Goal: Task Accomplishment & Management: Use online tool/utility

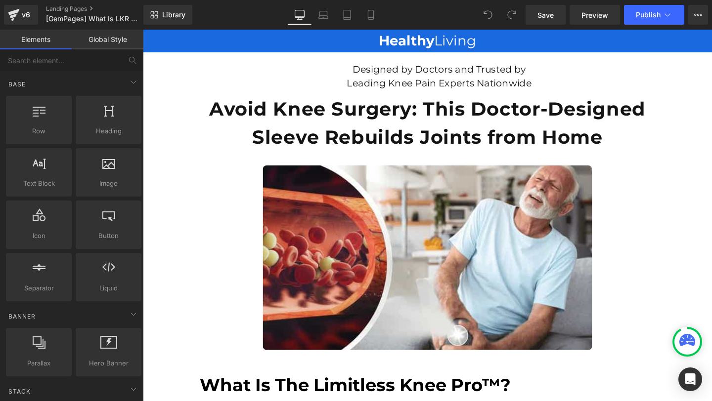
click at [306, 16] on link "Desktop" at bounding box center [300, 15] width 24 height 20
click at [319, 12] on icon at bounding box center [323, 15] width 10 height 10
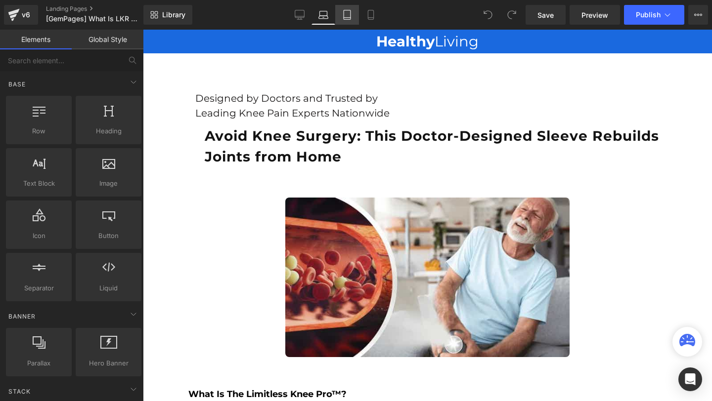
click at [351, 16] on icon at bounding box center [347, 15] width 10 height 10
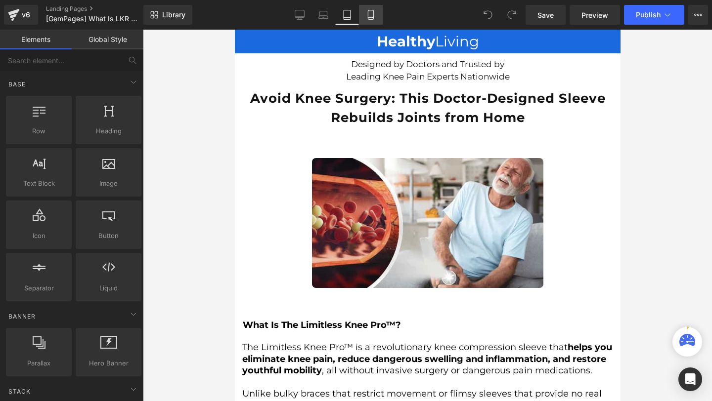
click at [382, 23] on link "Mobile" at bounding box center [371, 15] width 24 height 20
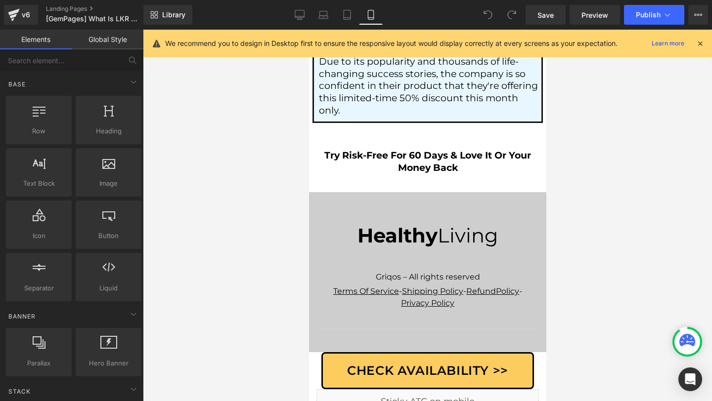
scroll to position [7347, 0]
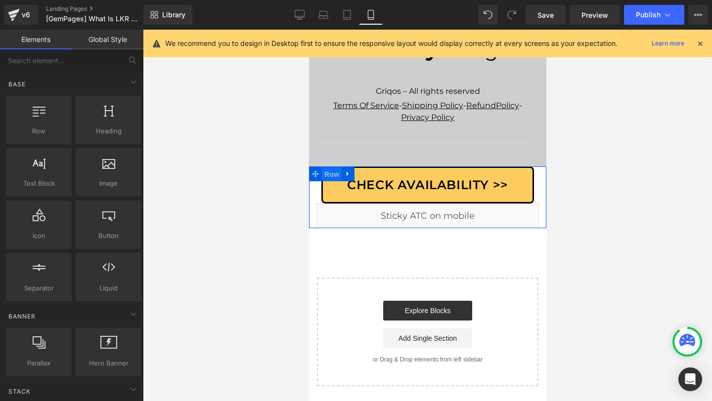
click at [330, 175] on span "Row" at bounding box center [331, 174] width 20 height 15
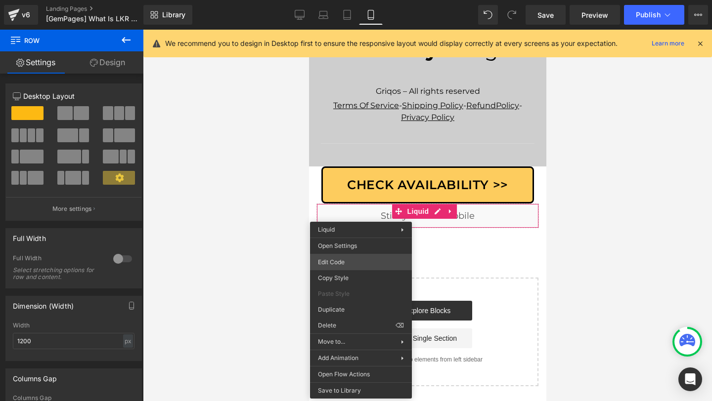
click at [330, 0] on div "Row You are previewing how the will restyle your page. You can not edit Element…" at bounding box center [356, 0] width 712 height 0
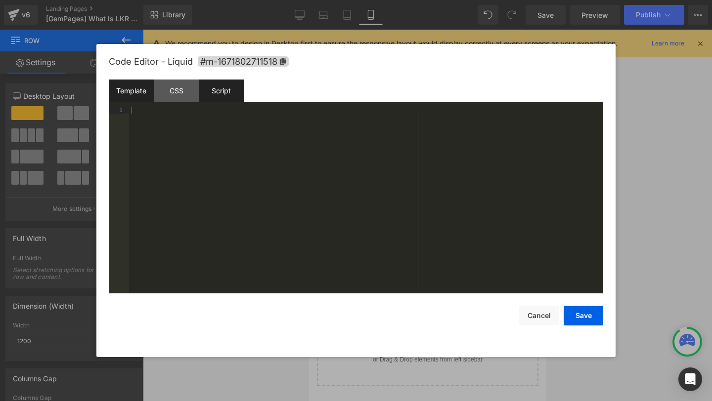
click at [243, 89] on div "Script" at bounding box center [221, 91] width 45 height 22
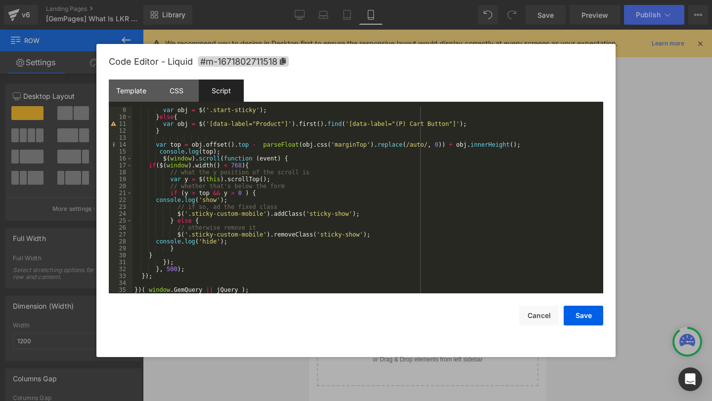
scroll to position [0, 0]
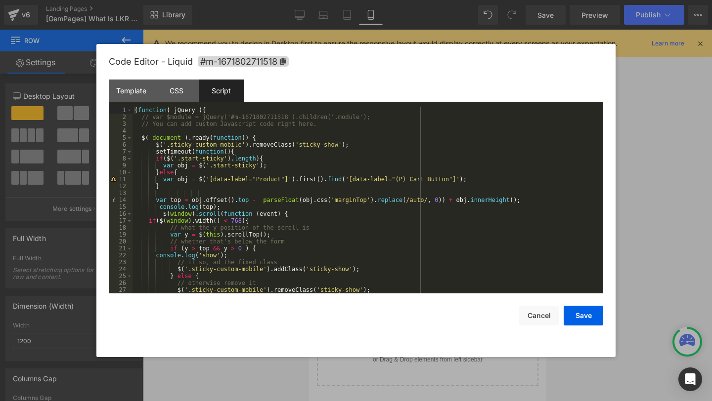
click at [630, 201] on div at bounding box center [356, 200] width 712 height 401
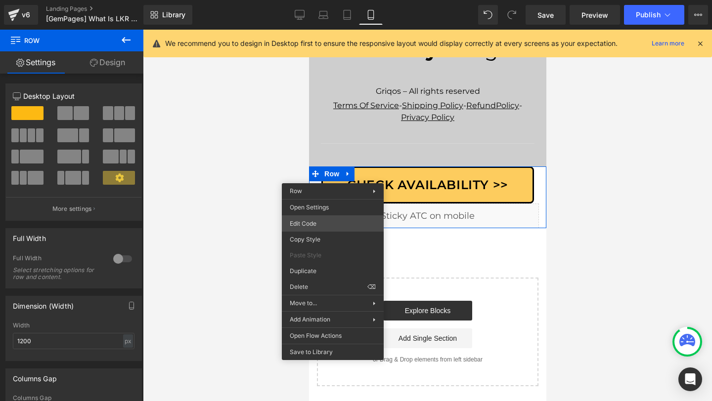
click at [328, 0] on div "Row You are previewing how the will restyle your page. You can not edit Element…" at bounding box center [356, 0] width 712 height 0
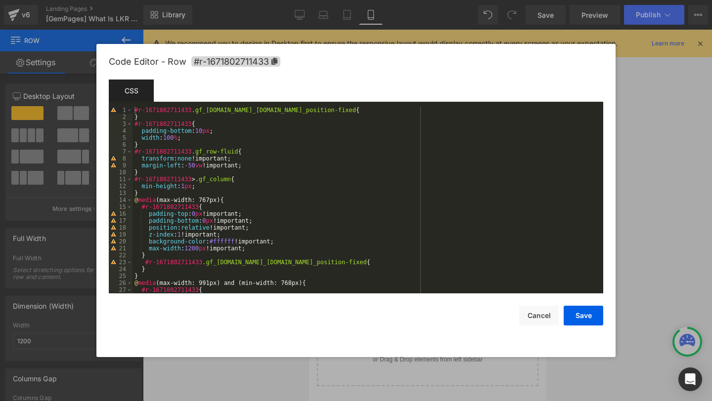
click at [611, 162] on div "Code Editor - Row #r-1671802711433 Template CSS Script 1 2 3 4 5 6 7 8 9 10 11 …" at bounding box center [355, 200] width 519 height 313
click at [674, 155] on div at bounding box center [356, 200] width 712 height 401
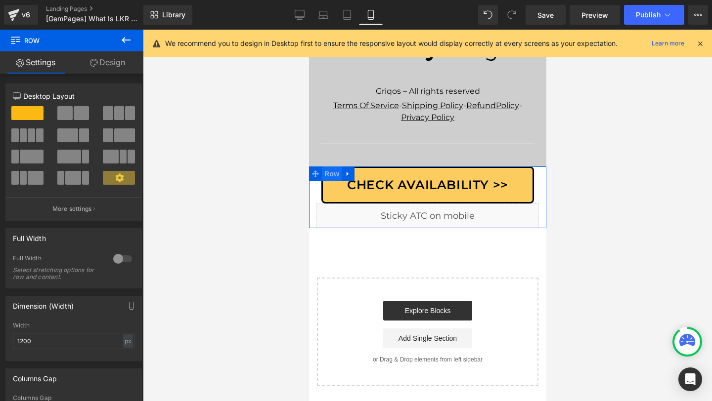
click at [326, 175] on span "Row" at bounding box center [331, 174] width 20 height 15
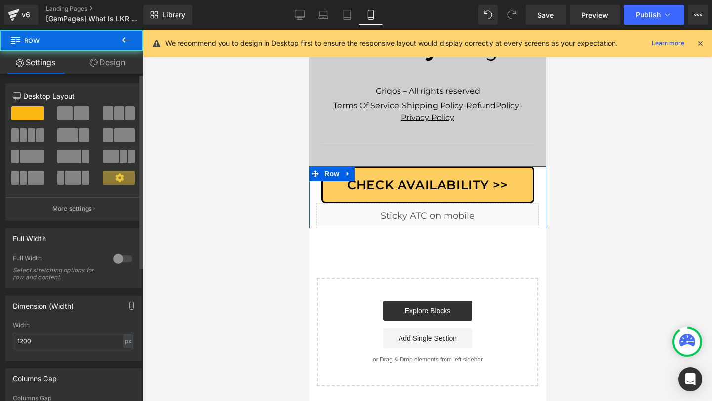
scroll to position [227, 0]
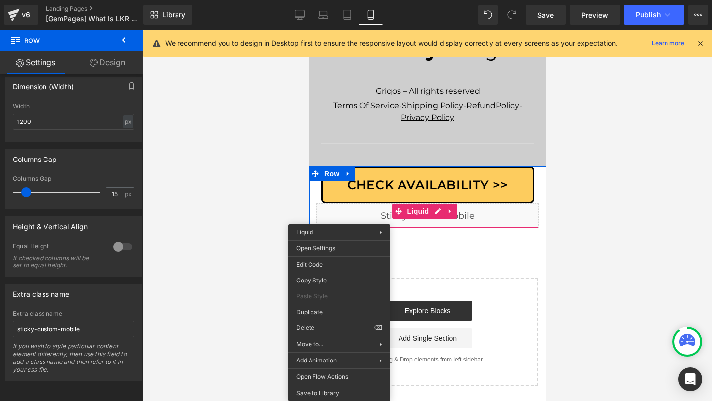
click at [104, 61] on link "Design" at bounding box center [108, 62] width 72 height 22
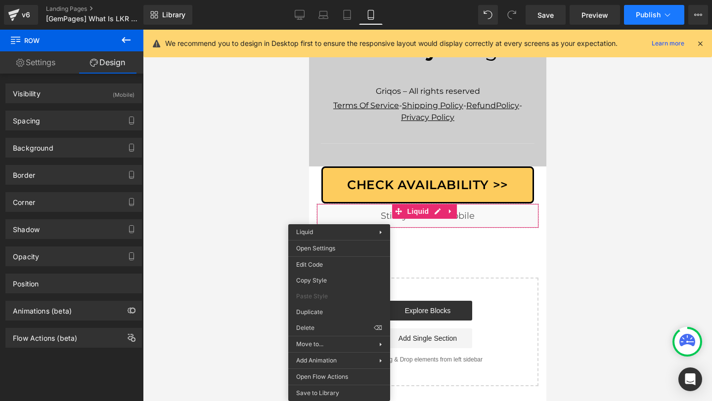
click at [648, 18] on span "Publish" at bounding box center [648, 15] width 25 height 8
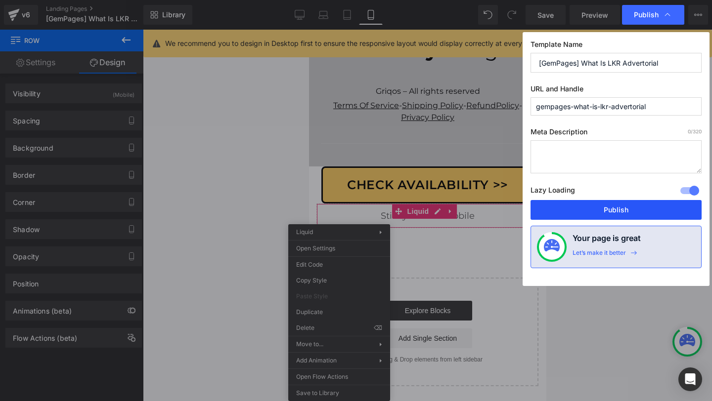
click at [605, 215] on button "Publish" at bounding box center [615, 210] width 171 height 20
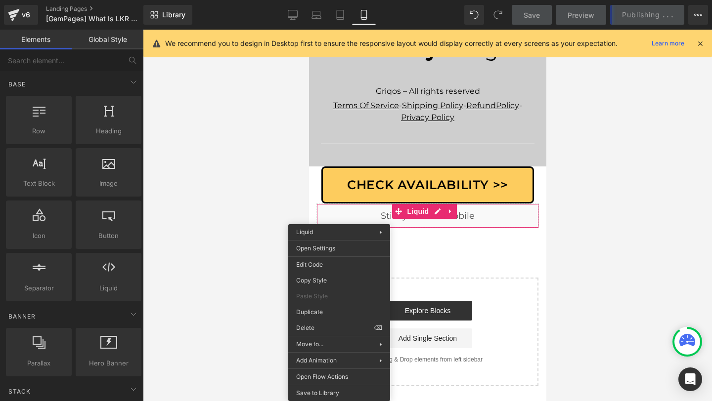
click at [581, 220] on div at bounding box center [427, 216] width 569 height 372
click at [697, 41] on icon at bounding box center [699, 43] width 9 height 9
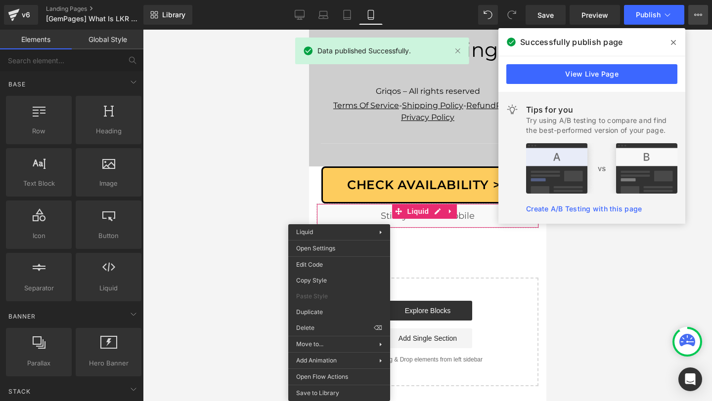
click at [697, 18] on icon at bounding box center [698, 15] width 8 height 8
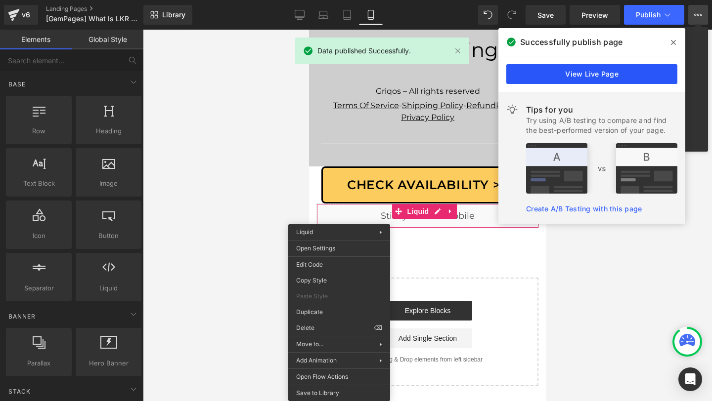
click at [604, 70] on link "View Live Page" at bounding box center [591, 74] width 171 height 20
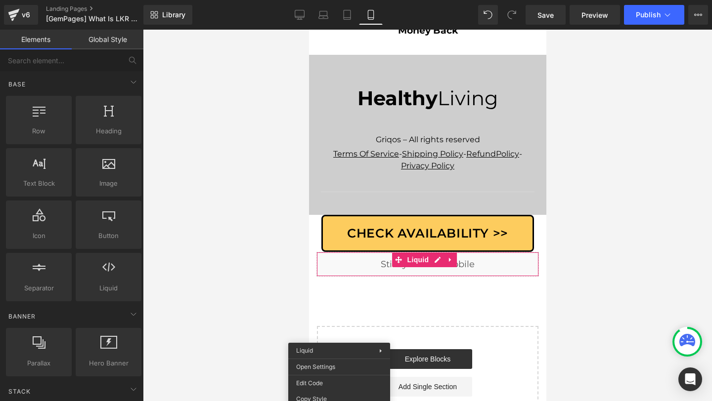
scroll to position [7347, 0]
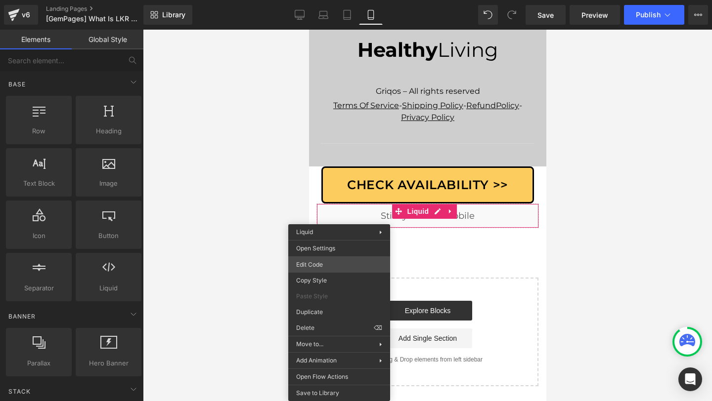
click at [310, 0] on div "Row You are previewing how the will restyle your page. You can not edit Element…" at bounding box center [356, 0] width 712 height 0
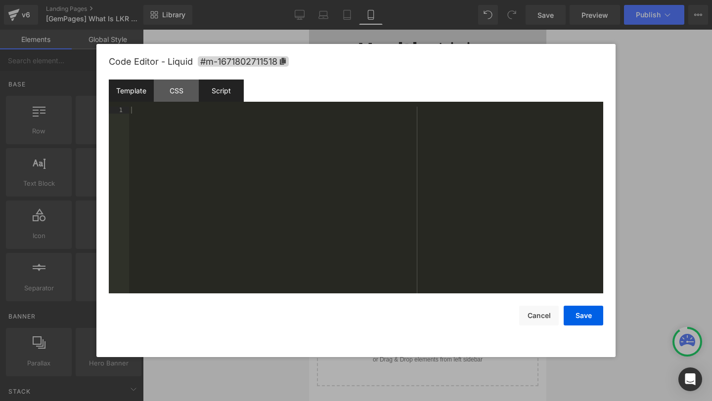
click at [234, 91] on div "Script" at bounding box center [221, 91] width 45 height 22
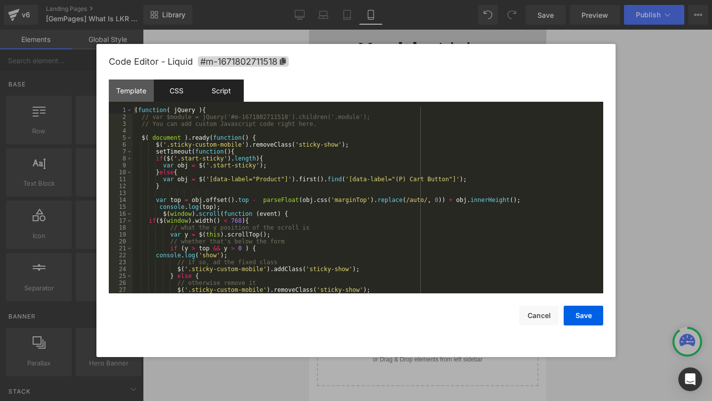
click at [180, 89] on div "CSS" at bounding box center [176, 91] width 45 height 22
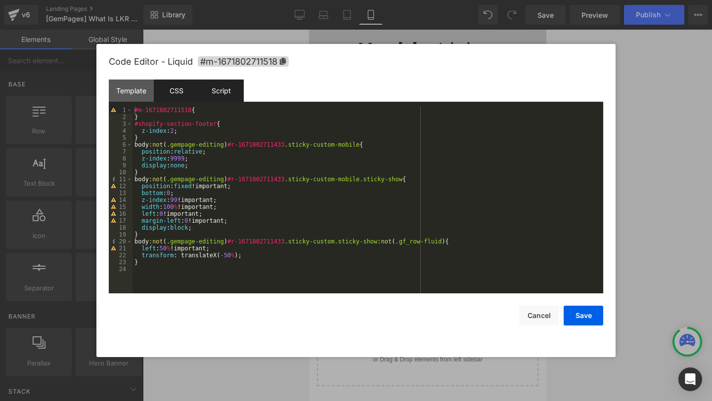
click at [229, 94] on div "Script" at bounding box center [221, 91] width 45 height 22
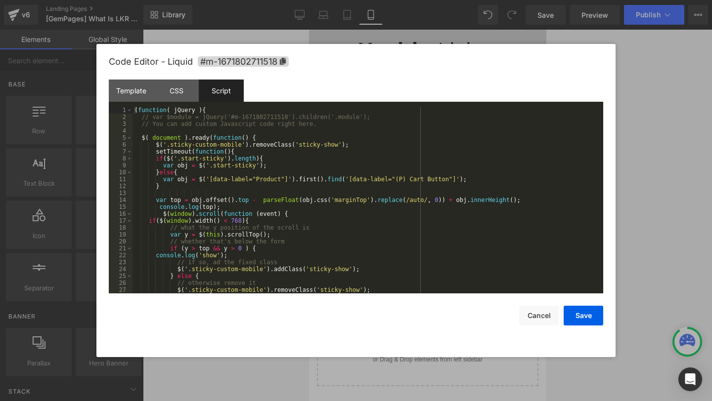
click at [256, 164] on div "( function ( jQuery ) { // var $module = jQuery('#m-1671802711518').children('.…" at bounding box center [365, 207] width 467 height 201
drag, startPoint x: 667, startPoint y: 160, endPoint x: 179, endPoint y: 173, distance: 487.9
click at [667, 160] on div at bounding box center [356, 200] width 712 height 401
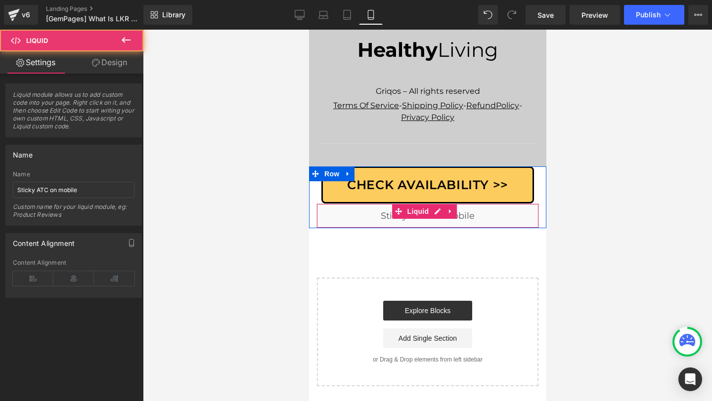
click at [373, 219] on div "Liquid" at bounding box center [427, 216] width 222 height 25
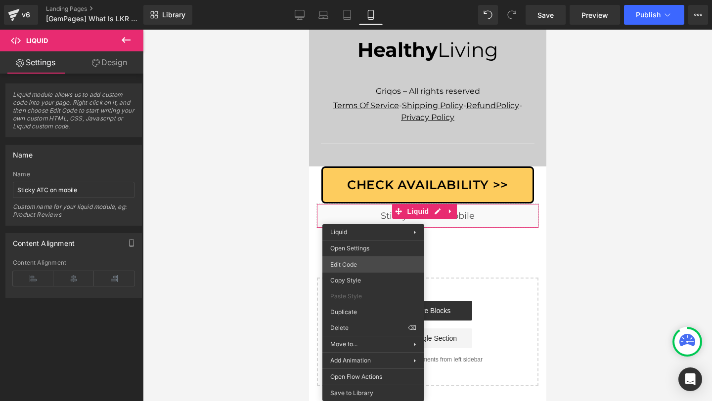
click at [352, 0] on div "Row You are previewing how the will restyle your page. You can not edit Element…" at bounding box center [356, 0] width 712 height 0
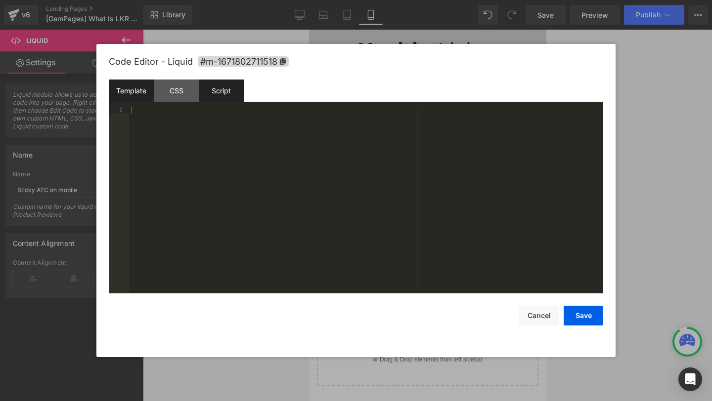
click at [228, 101] on div "Script" at bounding box center [221, 91] width 45 height 22
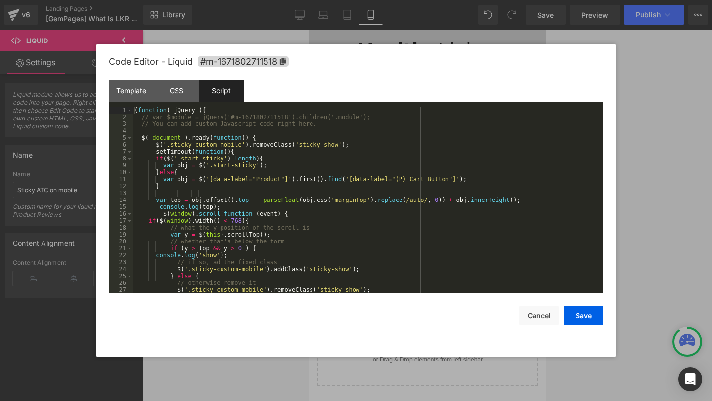
click at [285, 189] on div "( function ( jQuery ) { // var $module = jQuery('#m-1671802711518').children('.…" at bounding box center [365, 207] width 467 height 201
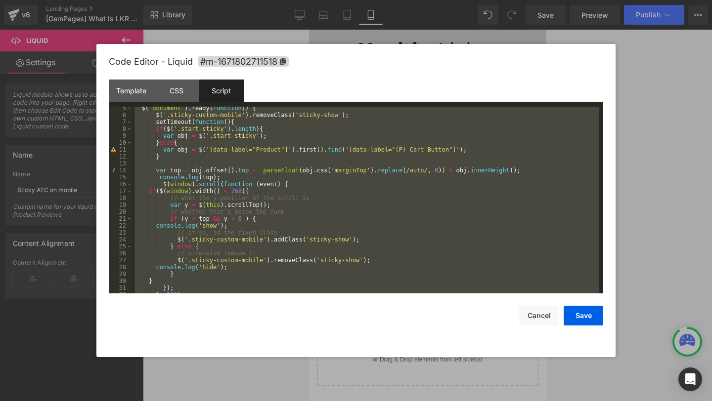
scroll to position [55, 0]
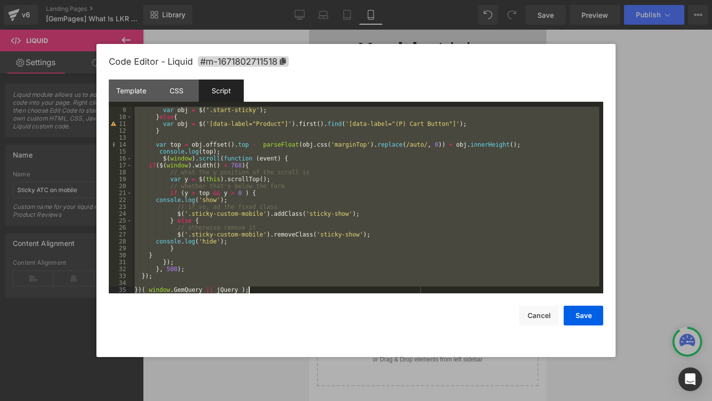
click at [290, 173] on div "var obj = $ ( '.start-sticky' ) ; } else { var obj = $ ( '[data-label="Product"…" at bounding box center [365, 207] width 467 height 201
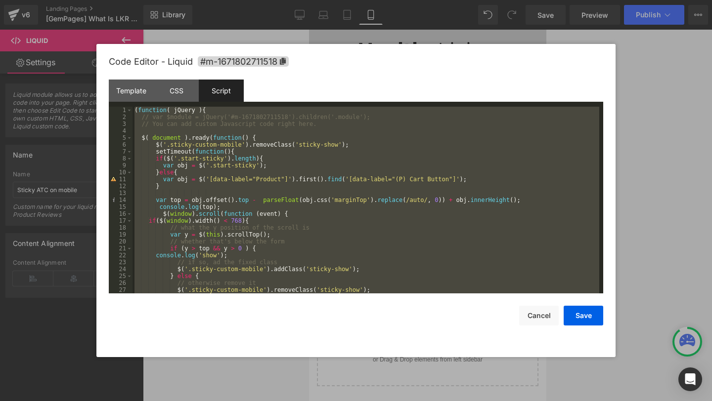
scroll to position [0, 0]
click at [357, 216] on div "( function ( jQuery ) { // var $module = jQuery('#m-1671802711518').children('.…" at bounding box center [365, 207] width 467 height 201
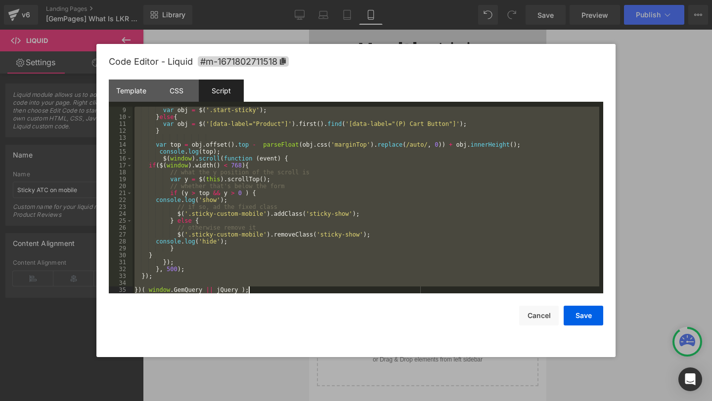
scroll to position [55, 0]
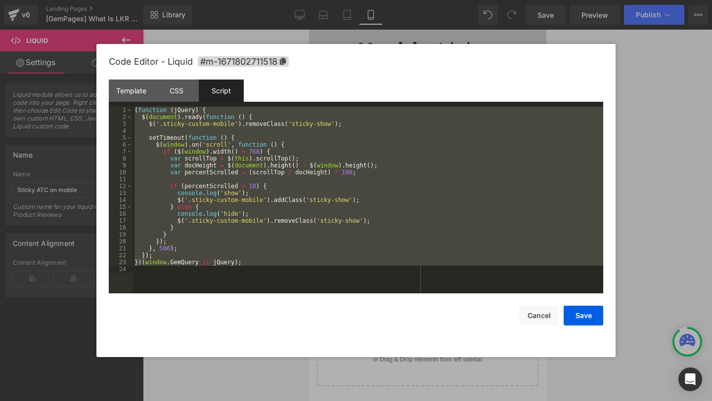
click at [391, 199] on div "( function ( jQuery ) { $ ( document ) . ready ( function ( ) { $ ( '.sticky-cu…" at bounding box center [367, 207] width 470 height 201
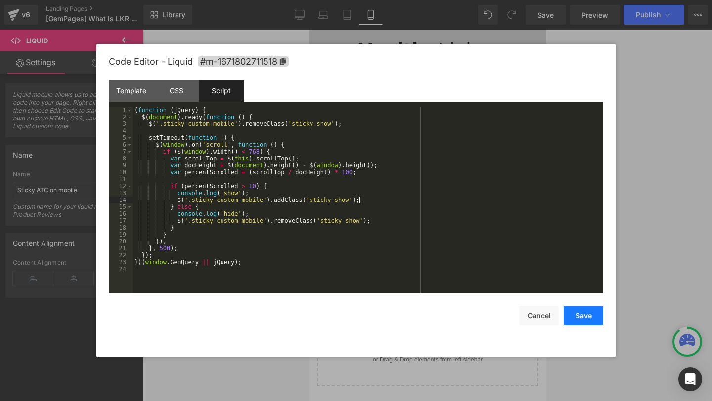
click at [585, 316] on button "Save" at bounding box center [583, 316] width 40 height 20
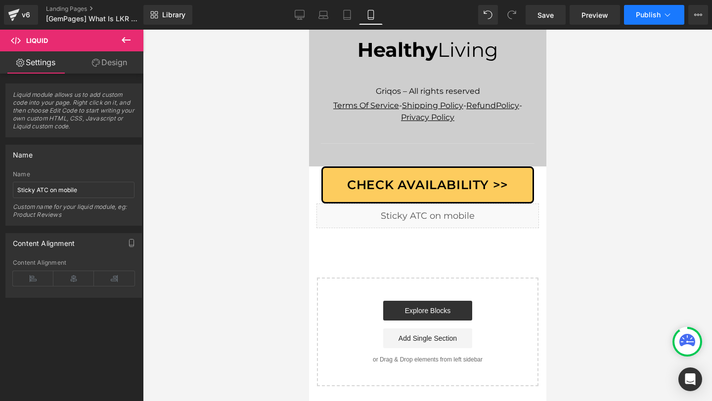
click at [664, 21] on button "Publish" at bounding box center [654, 15] width 60 height 20
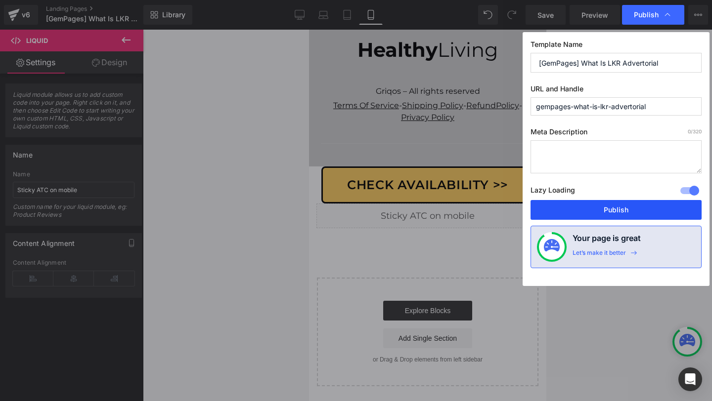
click at [575, 212] on button "Publish" at bounding box center [615, 210] width 171 height 20
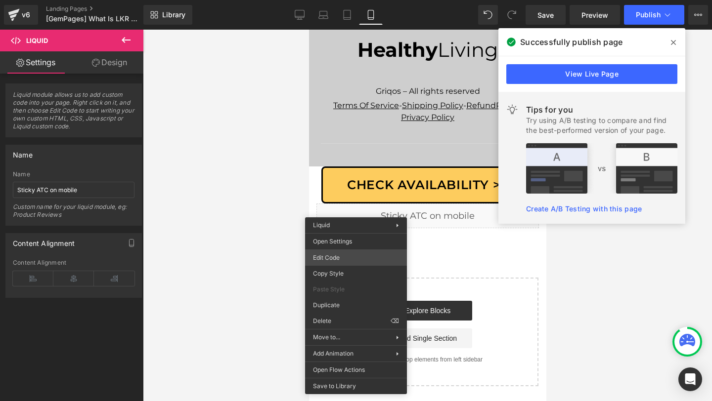
click at [327, 0] on div "Row You are previewing how the will restyle your page. You can not edit Element…" at bounding box center [356, 0] width 712 height 0
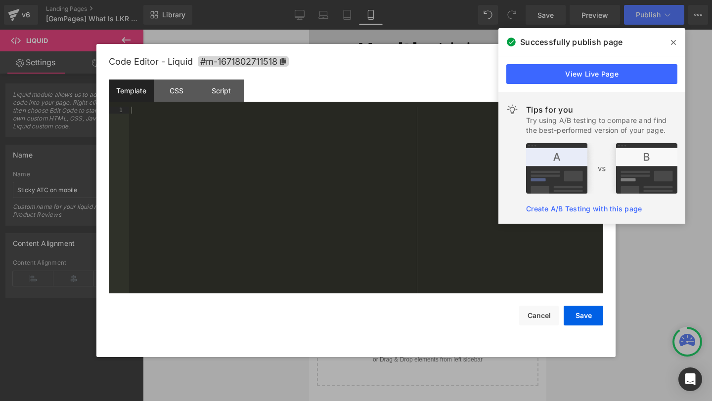
click at [673, 44] on icon at bounding box center [673, 43] width 5 height 8
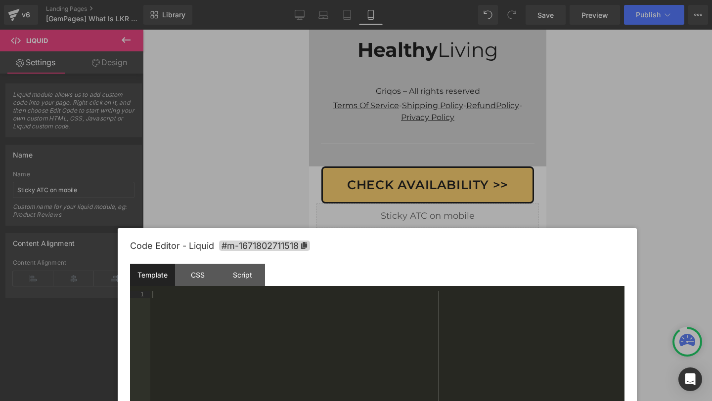
drag, startPoint x: 453, startPoint y: 66, endPoint x: 477, endPoint y: 255, distance: 190.4
click at [477, 255] on div "Code Editor - Liquid #m-1671802711518" at bounding box center [377, 246] width 494 height 36
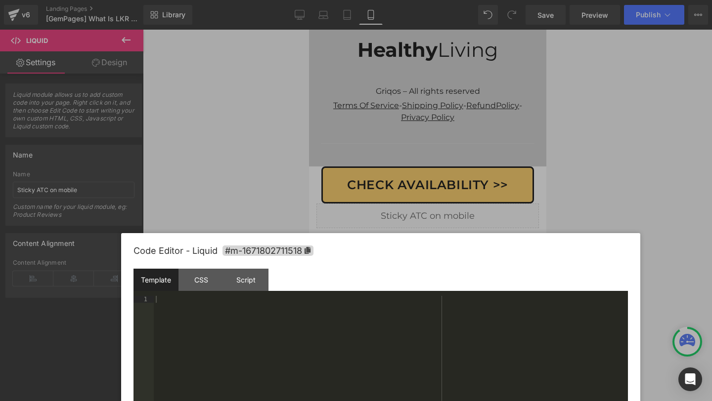
drag, startPoint x: 244, startPoint y: 282, endPoint x: 288, endPoint y: 270, distance: 45.9
click at [244, 282] on div "Script" at bounding box center [245, 280] width 45 height 22
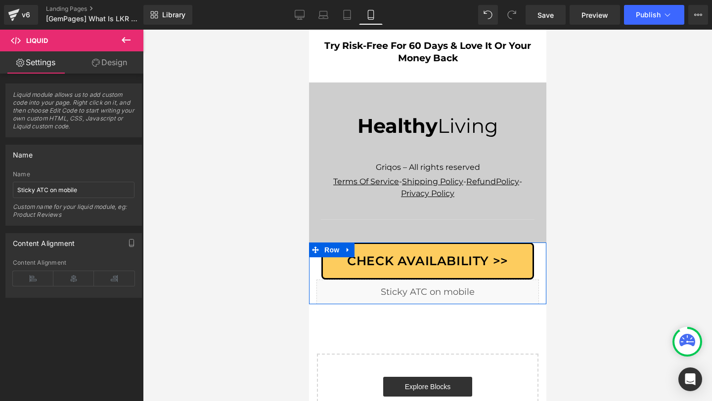
scroll to position [7255, 0]
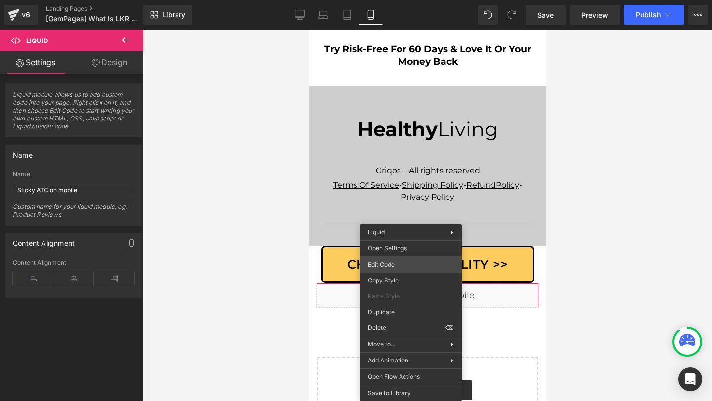
click at [402, 0] on div "Row You are previewing how the will restyle your page. You can not edit Element…" at bounding box center [356, 0] width 712 height 0
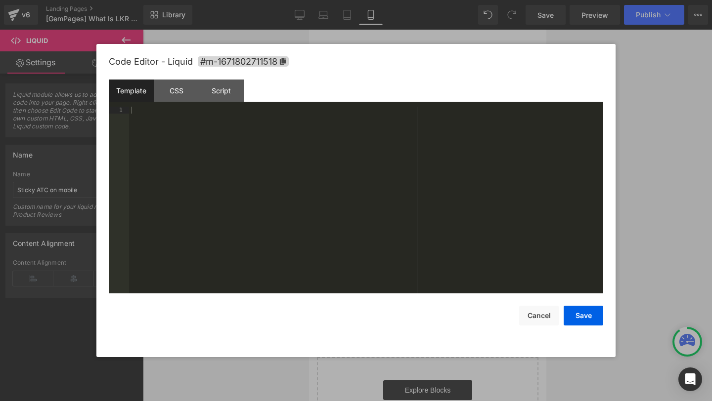
click at [388, 76] on div "Code Editor - Liquid #m-1671802711518" at bounding box center [356, 62] width 494 height 36
click at [220, 86] on div "Script" at bounding box center [221, 91] width 45 height 22
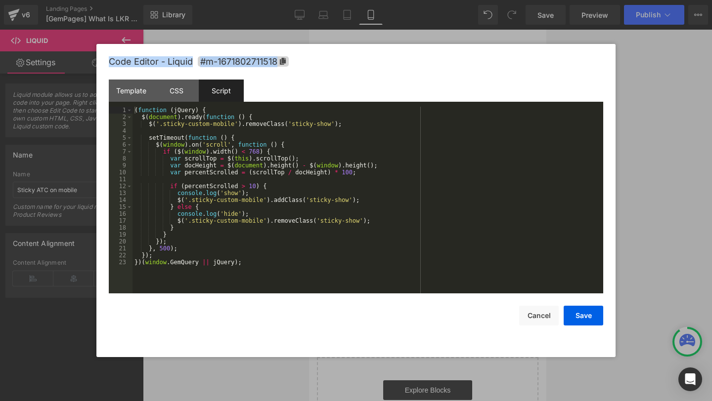
drag, startPoint x: 425, startPoint y: 93, endPoint x: 448, endPoint y: 48, distance: 49.7
click at [448, 48] on div "Code Editor - Liquid #m-1671802711518 Template CSS Script Data 1 XXXXXXXXXXXXXX…" at bounding box center [356, 200] width 494 height 313
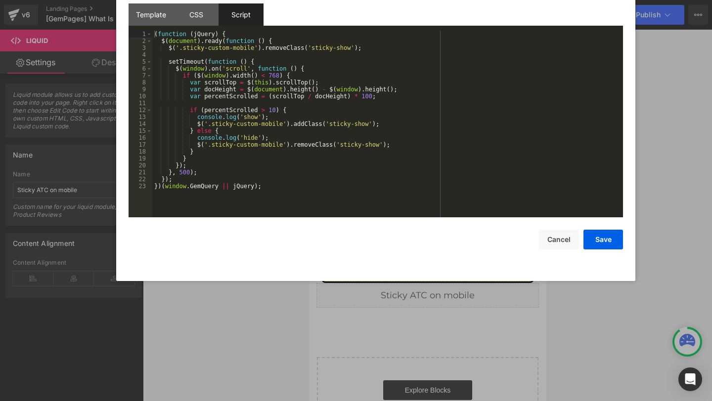
drag, startPoint x: 438, startPoint y: 74, endPoint x: 458, endPoint y: -2, distance: 78.6
click at [458, 0] on html "Row You are previewing how the will restyle your page. You can not edit Element…" at bounding box center [356, 200] width 712 height 401
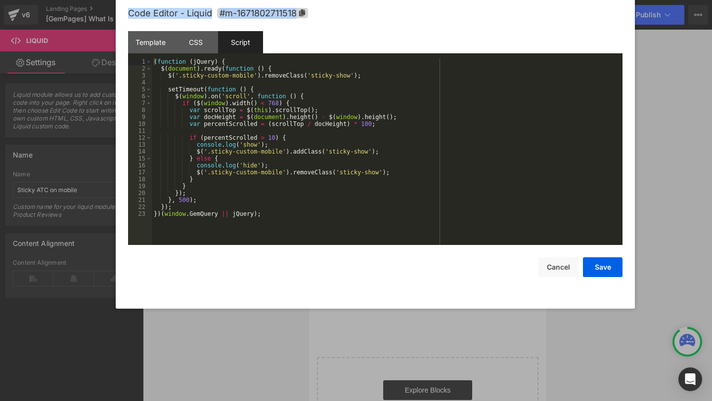
click at [457, 25] on div "Code Editor - Liquid #m-1671802711518" at bounding box center [375, 14] width 494 height 36
click at [513, 48] on div "Template CSS Script Data" at bounding box center [375, 44] width 494 height 27
drag, startPoint x: 506, startPoint y: 38, endPoint x: 506, endPoint y: 26, distance: 11.9
click at [506, 26] on div "Code Editor - Liquid #m-1671802711518 Template CSS Script Data 1 XXXXXXXXXXXXXX…" at bounding box center [375, 152] width 494 height 313
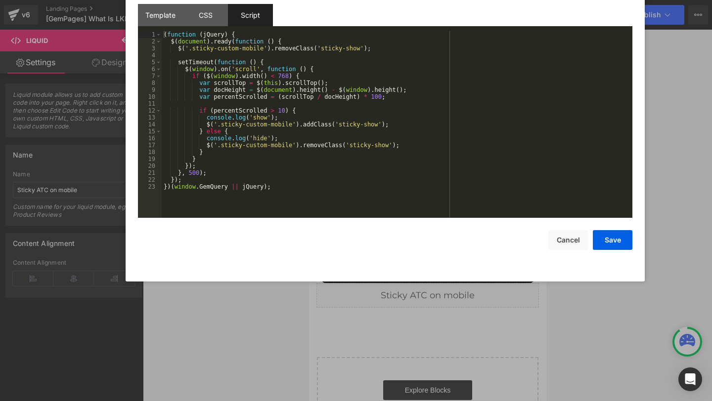
drag, startPoint x: 501, startPoint y: 25, endPoint x: 510, endPoint y: -2, distance: 28.9
click at [510, 0] on html "Row You are previewing how the will restyle your page. You can not edit Element…" at bounding box center [356, 200] width 712 height 401
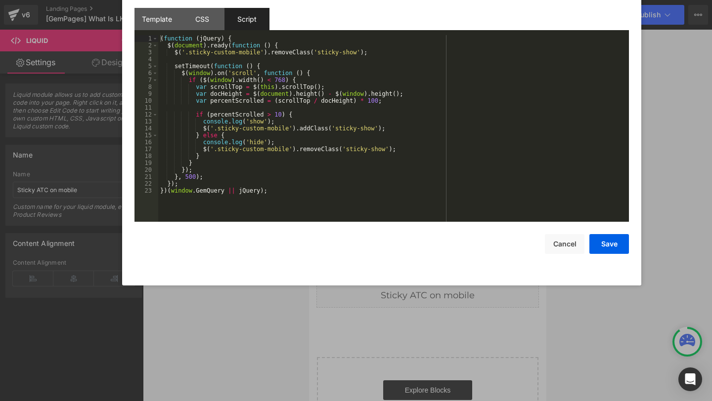
click at [485, 91] on div "( function ( jQuery ) { $ ( document ) . ready ( function ( ) { $ ( '.sticky-cu…" at bounding box center [393, 135] width 470 height 201
click at [464, 265] on div "Code Editor - Liquid #m-1671802711518 Template CSS Script Data 1 XXXXXXXXXXXXXX…" at bounding box center [381, 128] width 494 height 313
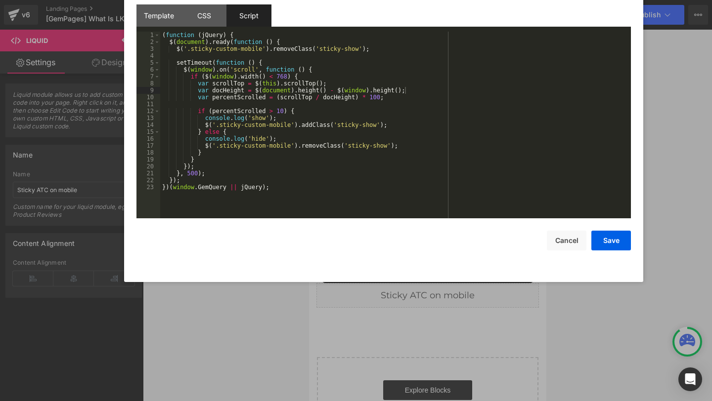
click at [678, 126] on div at bounding box center [356, 200] width 712 height 401
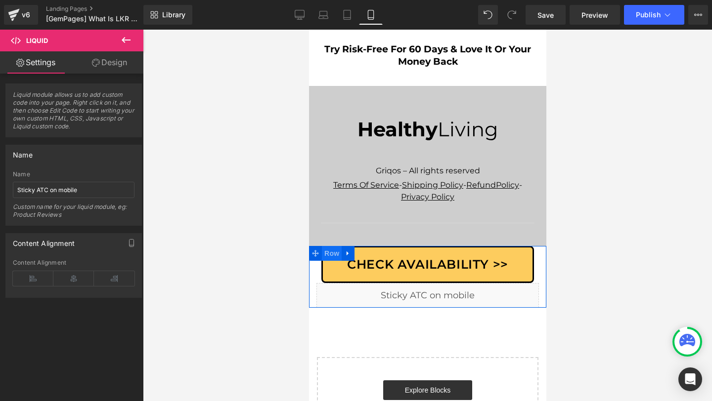
click at [334, 261] on span "Row" at bounding box center [331, 253] width 20 height 15
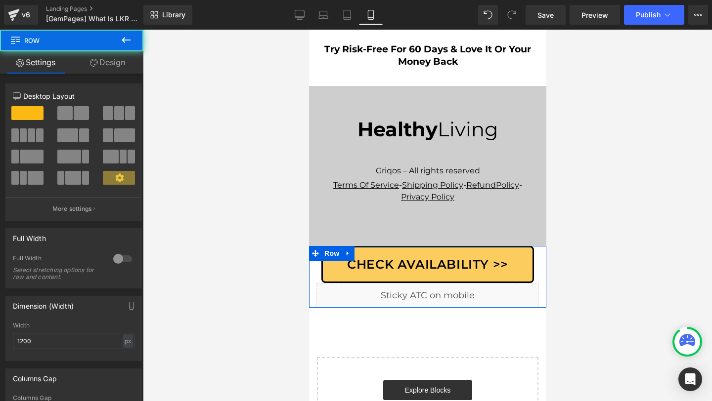
click at [99, 64] on link "Design" at bounding box center [108, 62] width 72 height 22
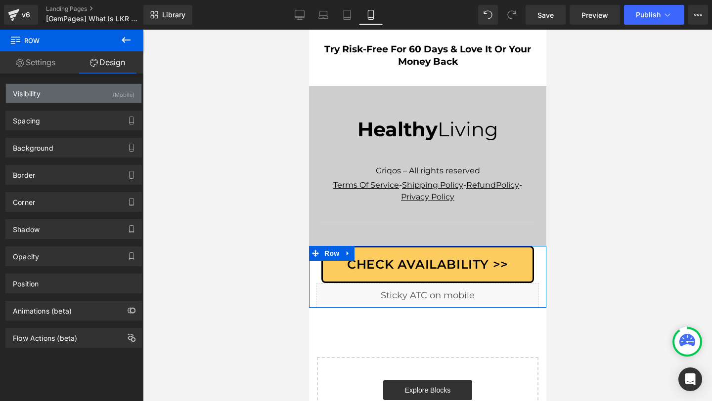
click at [97, 98] on div "Visibility (Mobile)" at bounding box center [73, 93] width 135 height 19
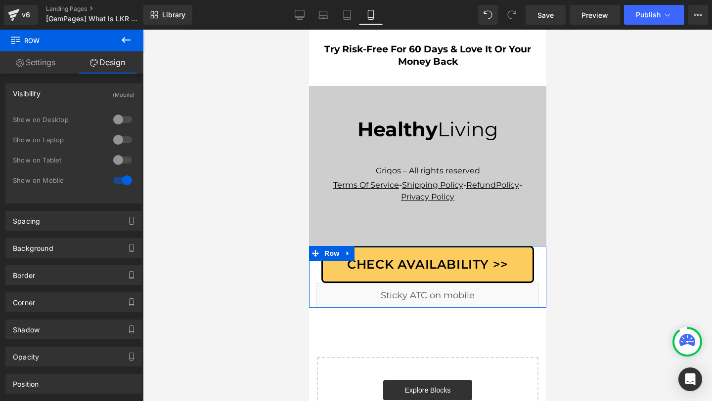
drag, startPoint x: 116, startPoint y: 160, endPoint x: 120, endPoint y: 151, distance: 9.7
click at [117, 160] on div at bounding box center [123, 160] width 24 height 16
click at [118, 138] on div at bounding box center [123, 140] width 24 height 16
click at [117, 121] on div at bounding box center [123, 120] width 24 height 16
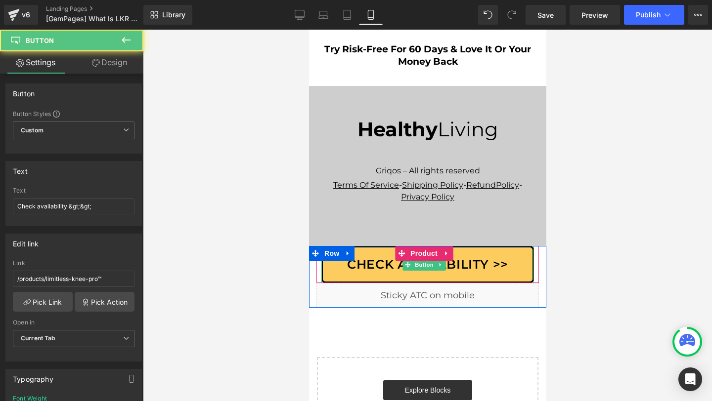
click at [346, 274] on span "Check availability >>" at bounding box center [426, 264] width 161 height 19
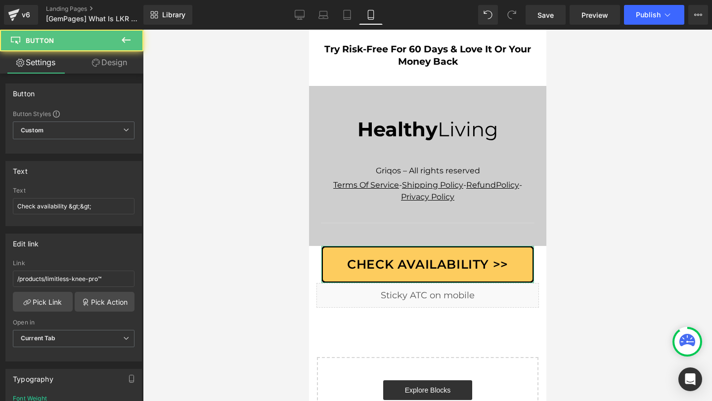
click at [122, 73] on link "Design" at bounding box center [110, 62] width 72 height 22
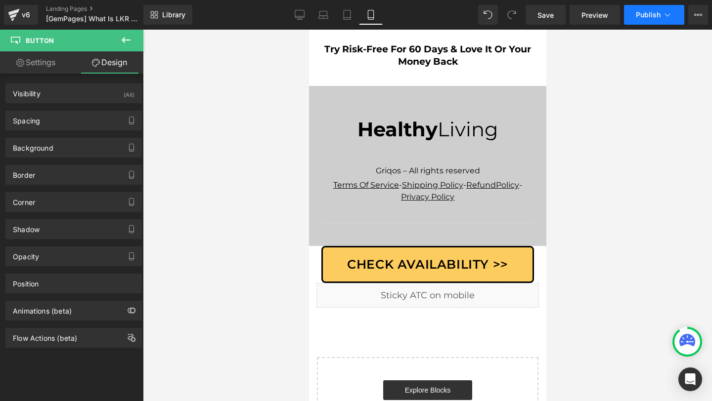
click at [638, 19] on button "Publish" at bounding box center [654, 15] width 60 height 20
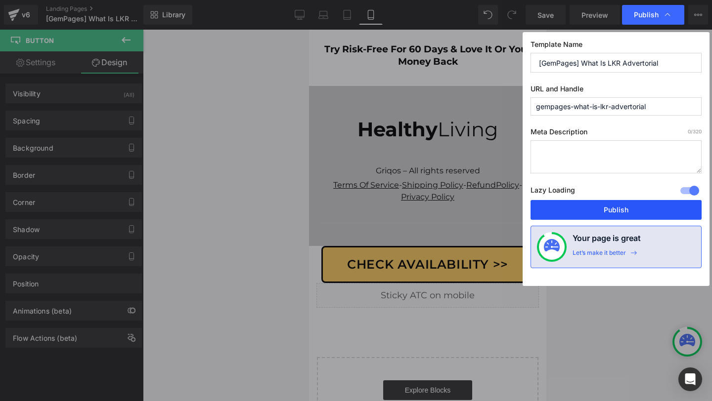
click at [584, 214] on button "Publish" at bounding box center [615, 210] width 171 height 20
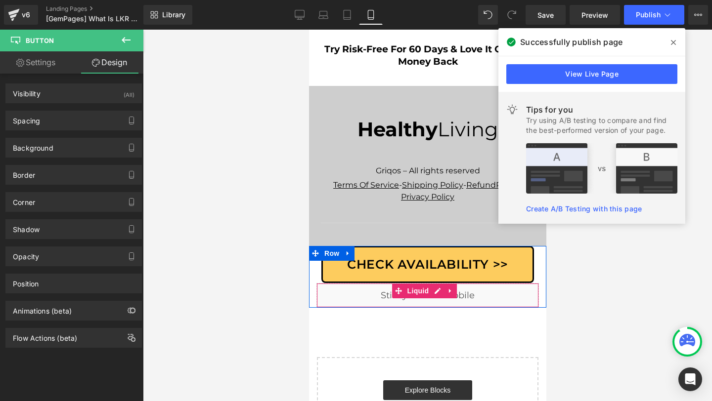
click at [388, 308] on div "Liquid" at bounding box center [427, 295] width 222 height 25
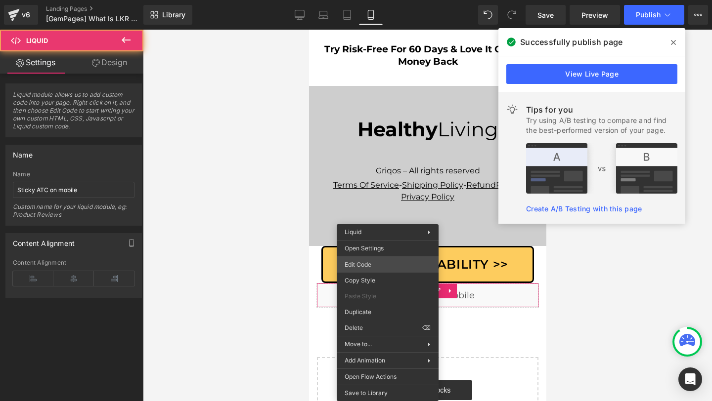
click at [366, 0] on div "Row You are previewing how the will restyle your page. You can not edit Element…" at bounding box center [356, 0] width 712 height 0
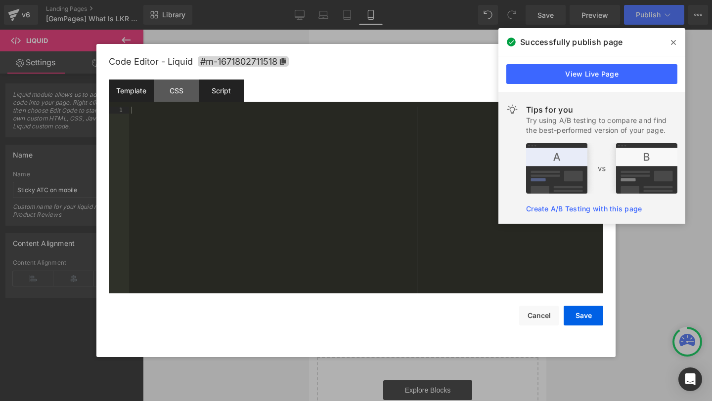
click at [236, 96] on div "Script" at bounding box center [221, 91] width 45 height 22
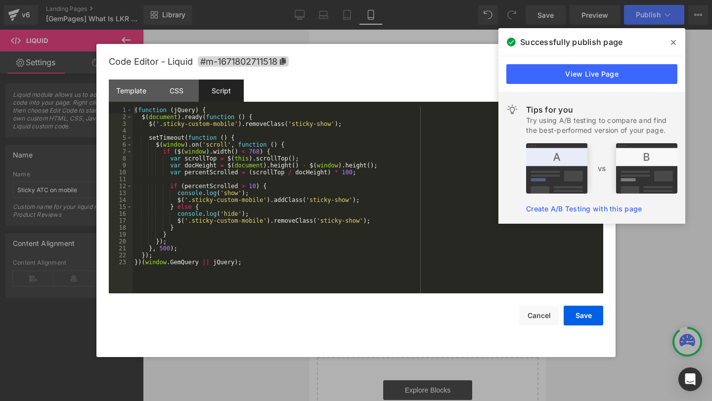
click at [300, 229] on div "( function ( jQuery ) { $ ( document ) . ready ( function ( ) { $ ( '.sticky-cu…" at bounding box center [367, 207] width 470 height 201
click at [278, 250] on div "( function ( jQuery ) { $ ( document ) . ready ( function ( ) { $ ( '.sticky-cu…" at bounding box center [367, 207] width 470 height 201
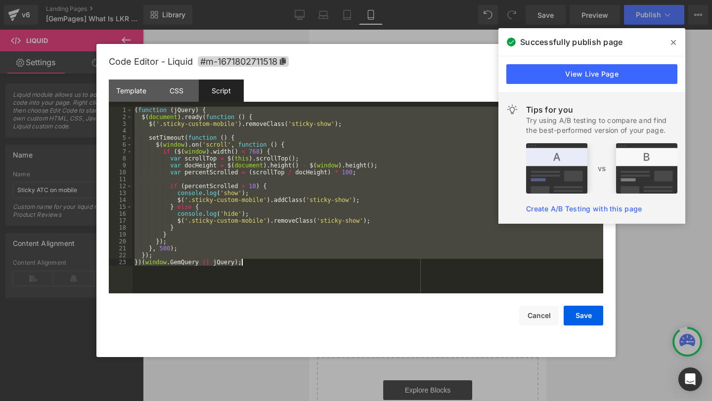
click at [194, 158] on div "( function ( jQuery ) { $ ( document ) . ready ( function ( ) { $ ( '.sticky-cu…" at bounding box center [367, 207] width 470 height 201
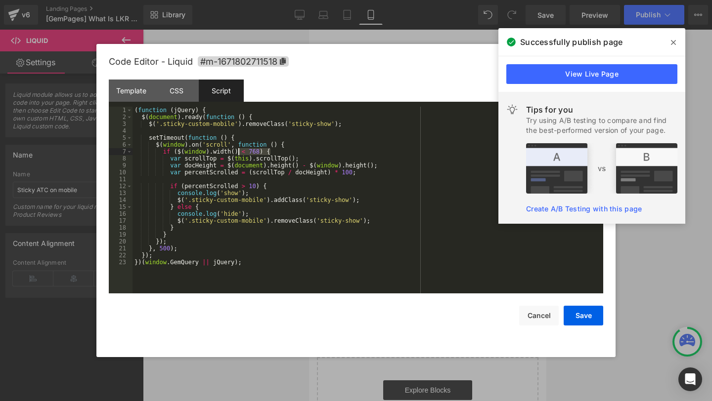
drag, startPoint x: 278, startPoint y: 152, endPoint x: 236, endPoint y: 151, distance: 41.5
click at [236, 151] on div "( function ( jQuery ) { $ ( document ) . ready ( function ( ) { $ ( '.sticky-cu…" at bounding box center [367, 207] width 470 height 201
click at [128, 153] on span at bounding box center [129, 151] width 5 height 7
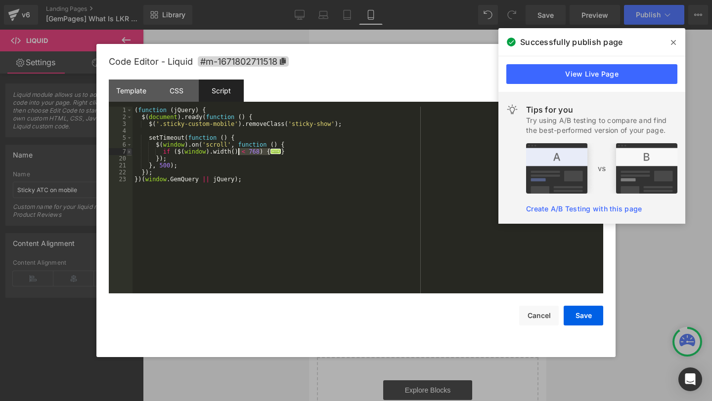
click at [128, 153] on span at bounding box center [129, 151] width 5 height 7
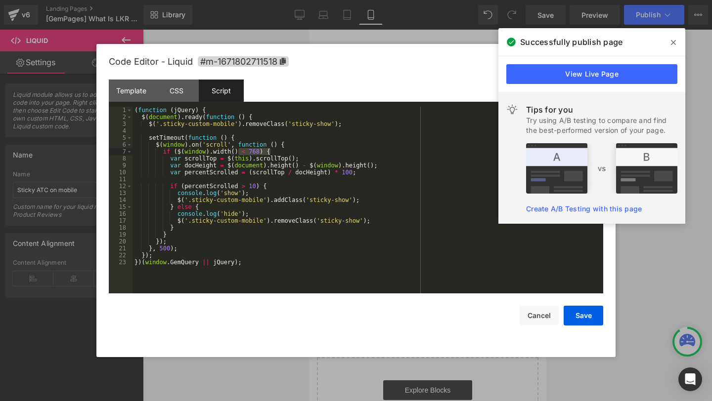
click at [277, 151] on div "( function ( jQuery ) { $ ( document ) . ready ( function ( ) { $ ( '.sticky-cu…" at bounding box center [367, 207] width 470 height 201
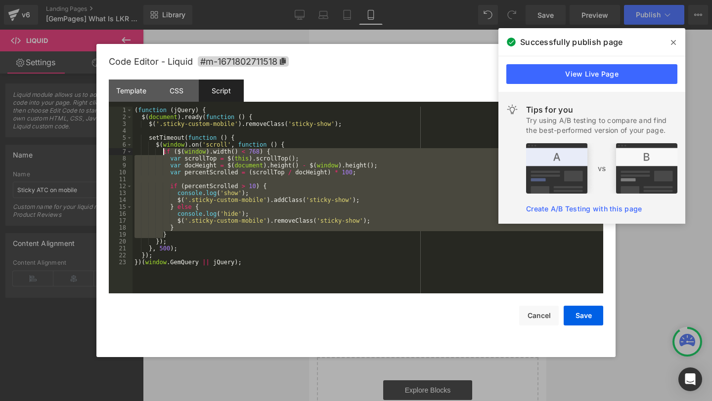
drag, startPoint x: 277, startPoint y: 151, endPoint x: 163, endPoint y: 149, distance: 114.2
click at [163, 149] on div "( function ( jQuery ) { $ ( document ) . ready ( function ( ) { $ ( '.sticky-cu…" at bounding box center [367, 207] width 470 height 201
click at [247, 169] on div "( function ( jQuery ) { $ ( document ) . ready ( function ( ) { $ ( '.sticky-cu…" at bounding box center [367, 207] width 470 height 201
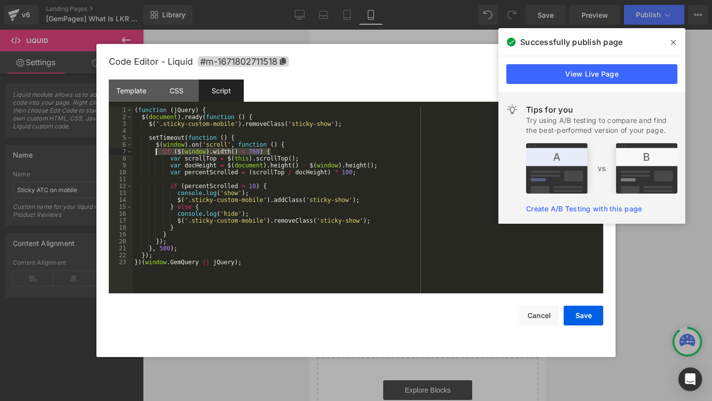
drag, startPoint x: 271, startPoint y: 152, endPoint x: 154, endPoint y: 150, distance: 116.6
click at [154, 150] on div "( function ( jQuery ) { $ ( document ) . ready ( function ( ) { $ ( '.sticky-cu…" at bounding box center [367, 207] width 470 height 201
click at [170, 232] on div "( function ( jQuery ) { $ ( document ) . ready ( function ( ) { $ ( '.sticky-cu…" at bounding box center [367, 207] width 470 height 201
click at [582, 314] on button "Save" at bounding box center [583, 316] width 40 height 20
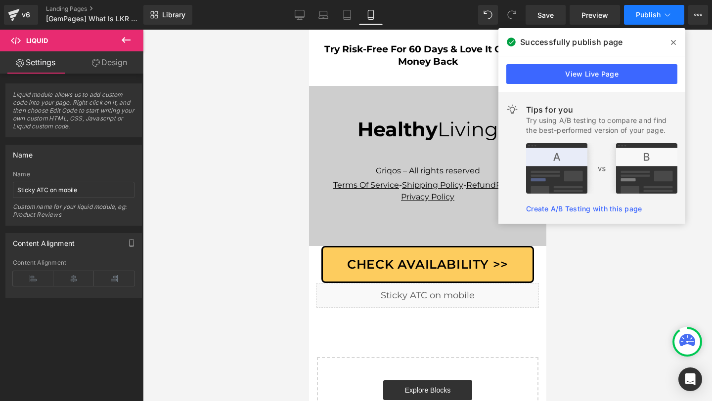
click at [651, 13] on span "Publish" at bounding box center [648, 15] width 25 height 8
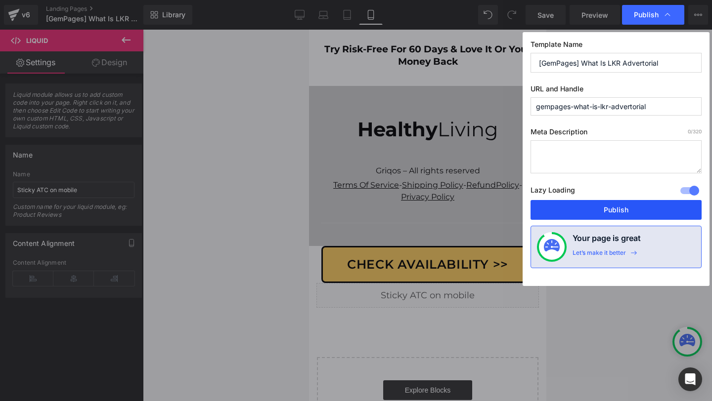
click at [593, 211] on button "Publish" at bounding box center [615, 210] width 171 height 20
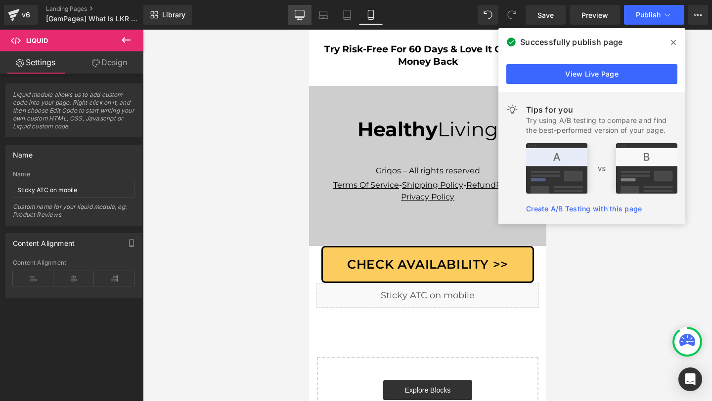
click at [294, 18] on link "Desktop" at bounding box center [300, 15] width 24 height 20
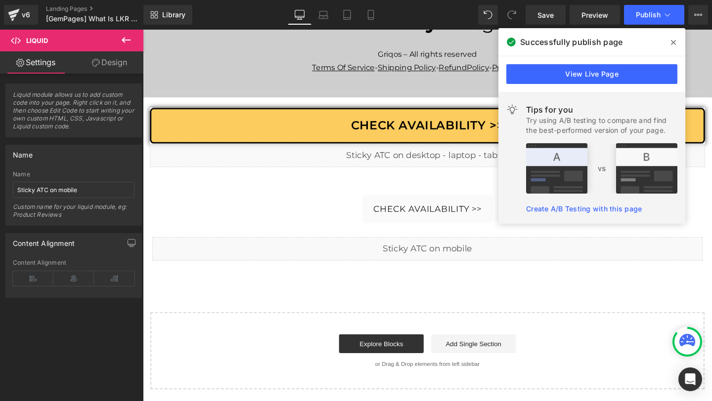
scroll to position [5981, 0]
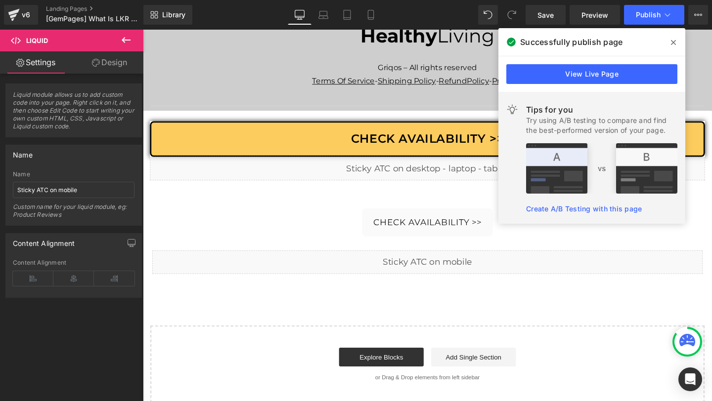
click at [671, 39] on icon at bounding box center [673, 43] width 5 height 8
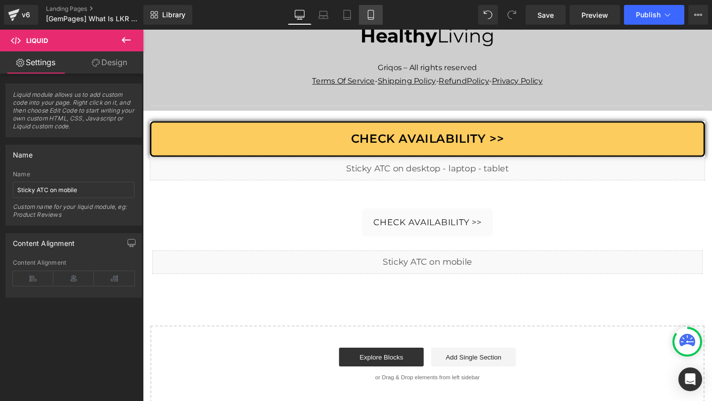
click at [377, 21] on link "Mobile" at bounding box center [371, 15] width 24 height 20
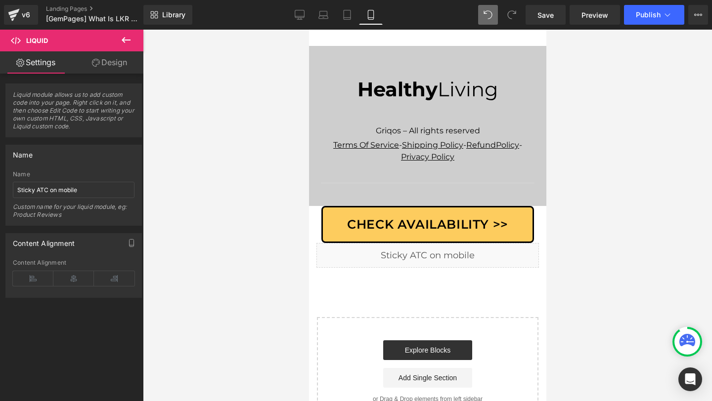
scroll to position [7296, 0]
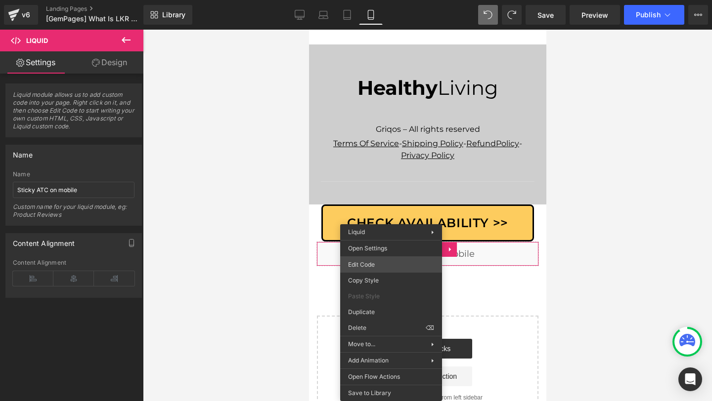
click at [364, 0] on div "Row You are previewing how the will restyle your page. You can not edit Element…" at bounding box center [356, 0] width 712 height 0
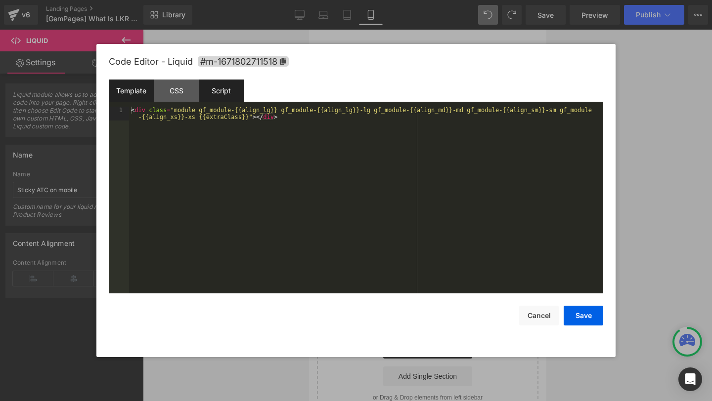
click at [221, 99] on div "Script" at bounding box center [221, 91] width 45 height 22
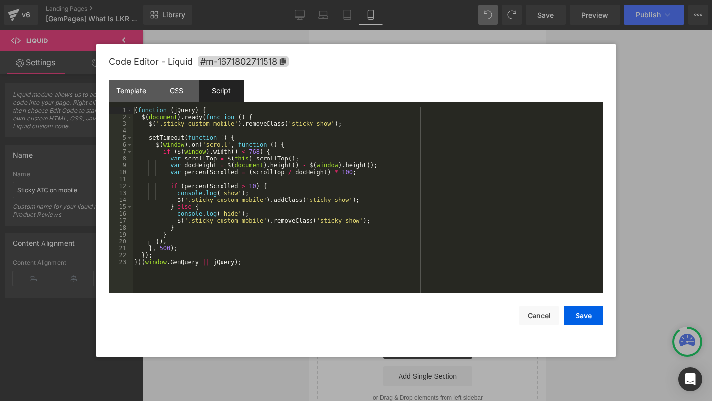
drag, startPoint x: 655, startPoint y: 146, endPoint x: 647, endPoint y: 143, distance: 8.2
click at [655, 146] on div at bounding box center [356, 200] width 712 height 401
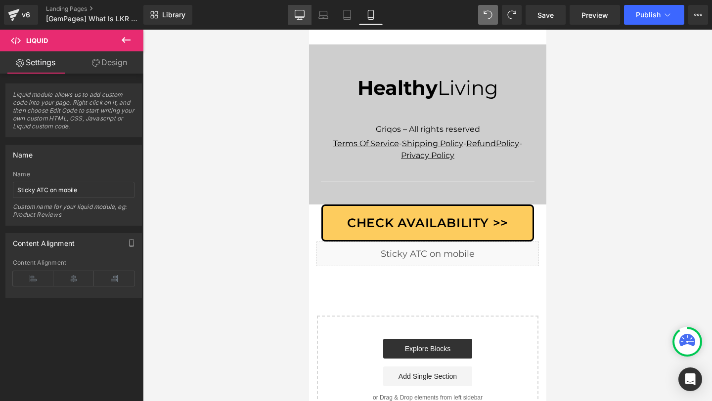
click at [303, 21] on link "Desktop" at bounding box center [300, 15] width 24 height 20
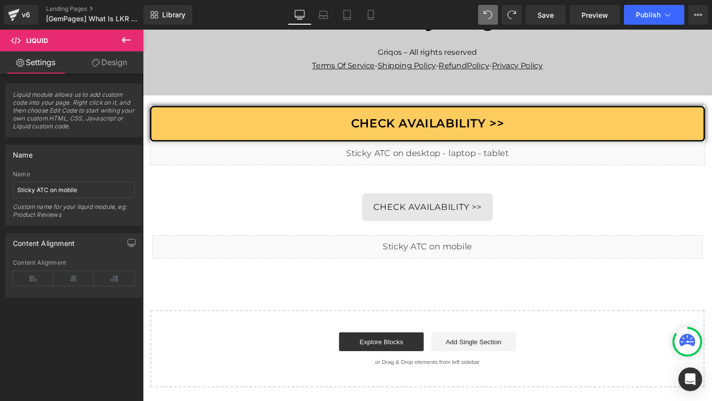
scroll to position [5988, 0]
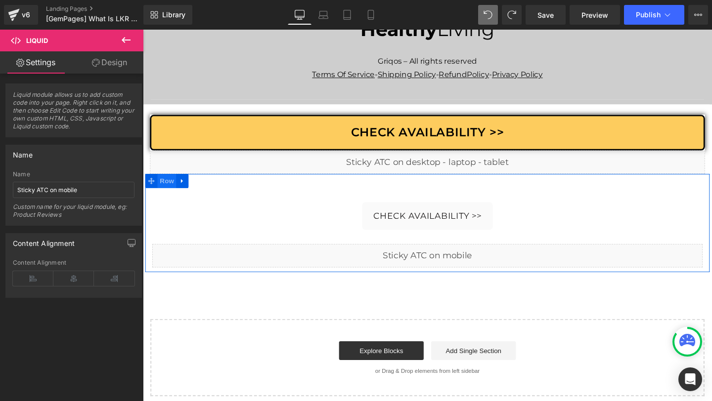
click at [167, 181] on span "Row" at bounding box center [168, 188] width 20 height 15
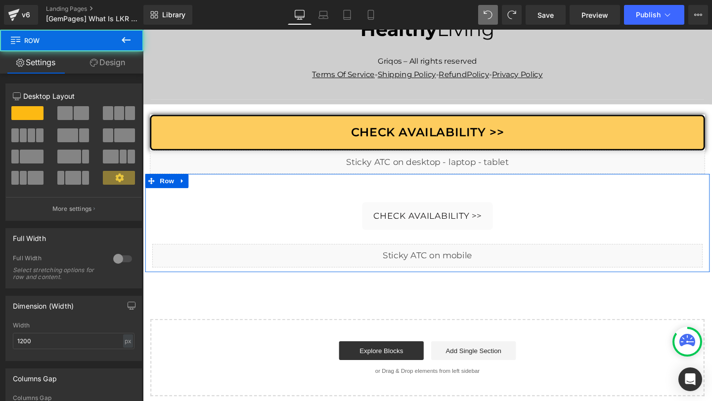
click at [124, 64] on link "Design" at bounding box center [108, 62] width 72 height 22
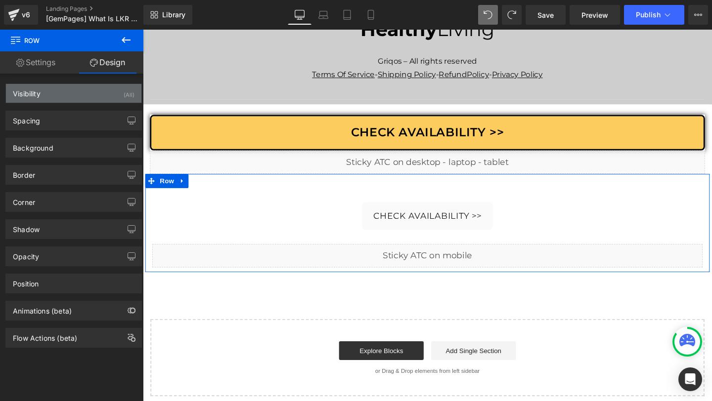
click at [114, 98] on div "Visibility (All)" at bounding box center [73, 93] width 135 height 19
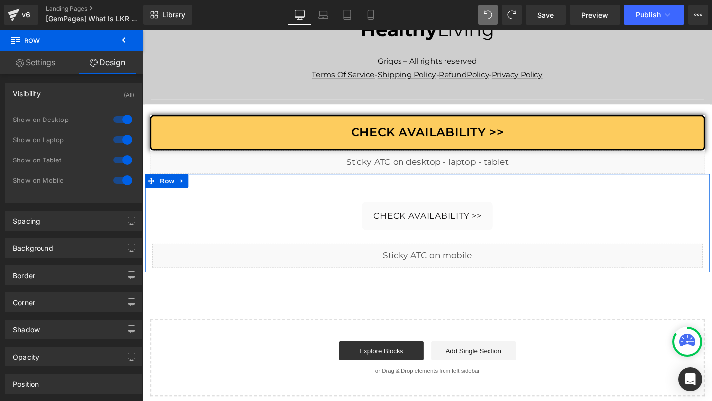
click at [114, 139] on div at bounding box center [123, 140] width 24 height 16
click at [125, 165] on div at bounding box center [123, 160] width 24 height 16
click at [121, 182] on div at bounding box center [123, 180] width 24 height 16
click at [120, 180] on div at bounding box center [123, 180] width 24 height 16
click at [120, 166] on div at bounding box center [123, 160] width 24 height 16
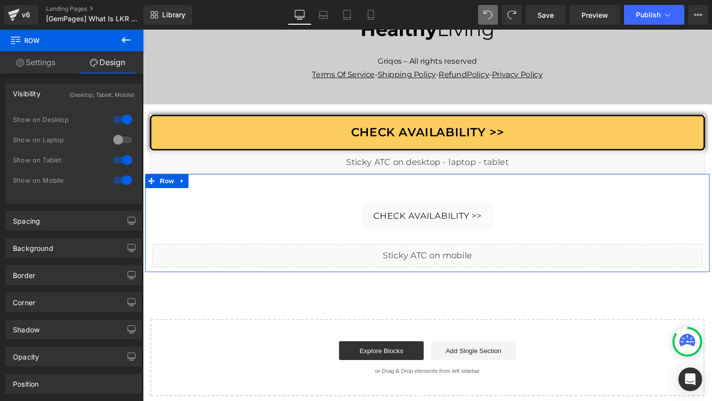
click at [122, 135] on div at bounding box center [123, 140] width 24 height 16
click at [120, 121] on div at bounding box center [123, 120] width 24 height 16
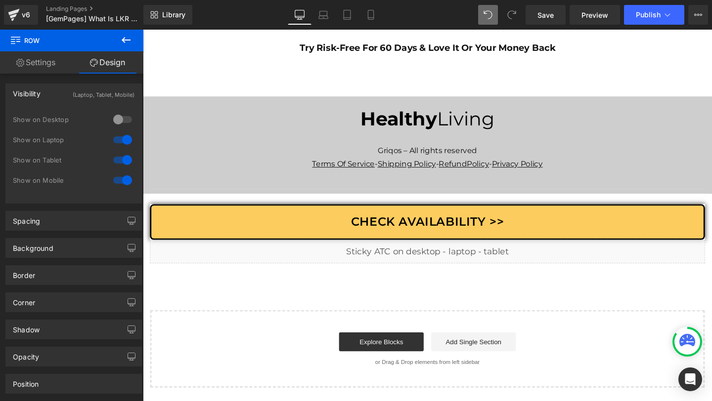
scroll to position [5884, 0]
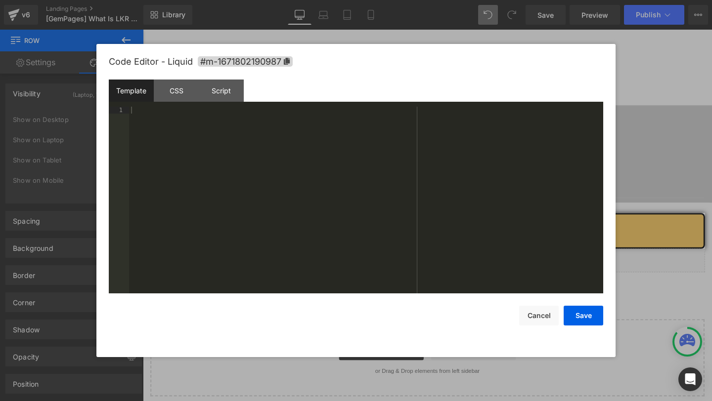
click at [294, 0] on div "Row You are previewing how the will restyle your page. You can not edit Element…" at bounding box center [356, 0] width 712 height 0
click at [227, 82] on div "Script" at bounding box center [221, 91] width 45 height 22
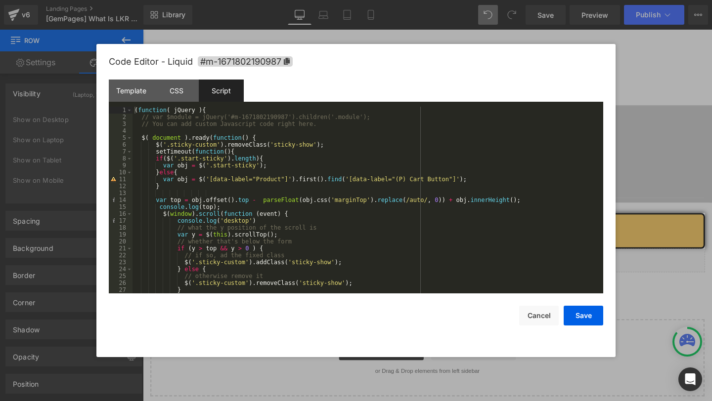
drag, startPoint x: 635, startPoint y: 116, endPoint x: 134, endPoint y: 15, distance: 510.1
click at [635, 116] on div at bounding box center [356, 200] width 712 height 401
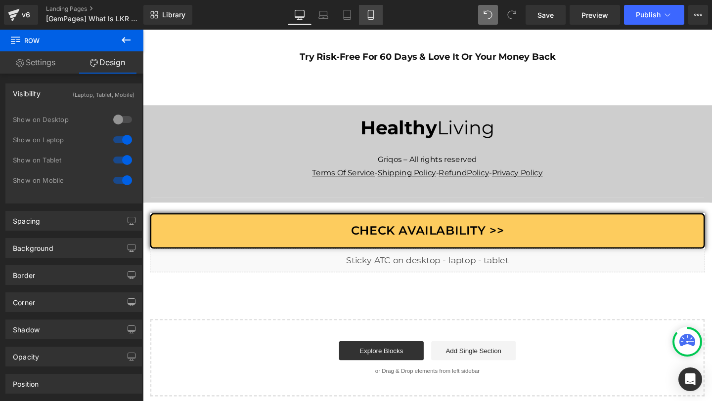
click at [376, 18] on icon at bounding box center [371, 15] width 10 height 10
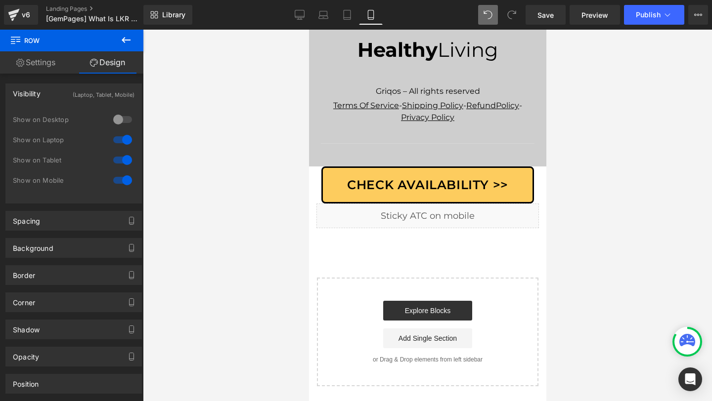
scroll to position [7339, 0]
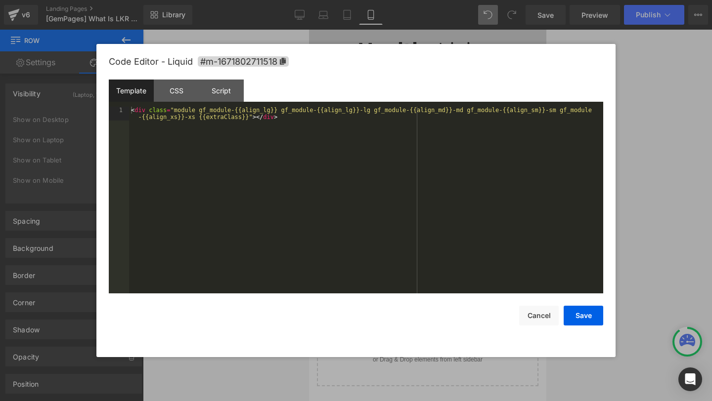
click at [381, 0] on div "Row You are previewing how the will restyle your page. You can not edit Element…" at bounding box center [356, 0] width 712 height 0
click at [229, 93] on div "Script" at bounding box center [221, 91] width 45 height 22
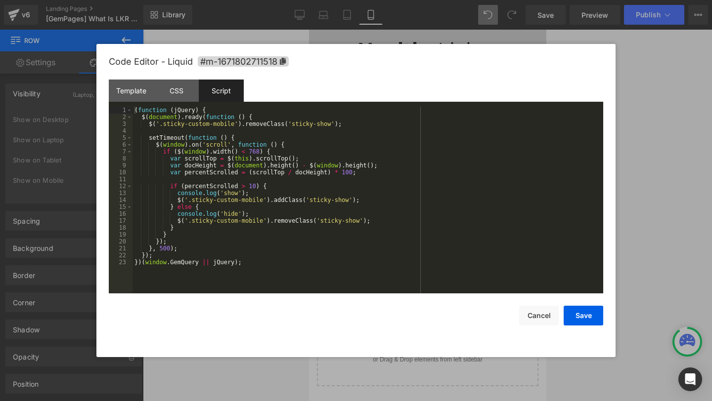
click at [271, 182] on div "( function ( jQuery ) { $ ( document ) . ready ( function ( ) { $ ( '.sticky-cu…" at bounding box center [367, 207] width 470 height 201
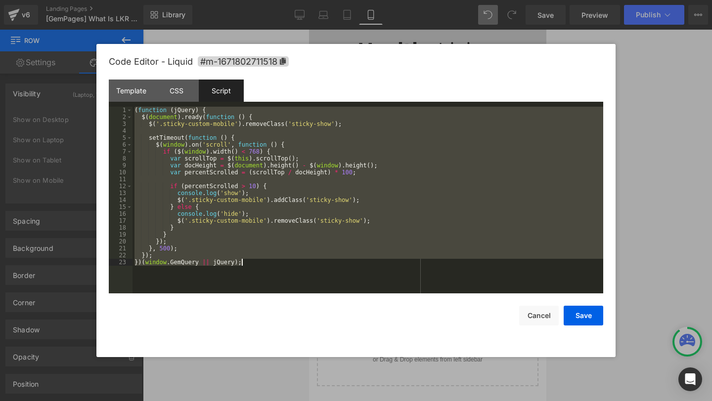
click at [675, 178] on div at bounding box center [356, 200] width 712 height 401
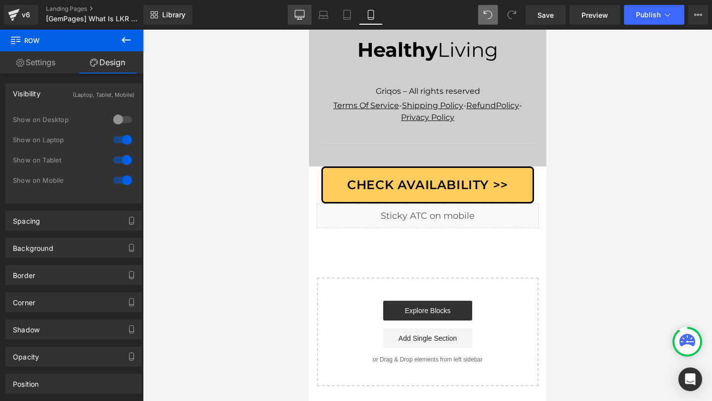
click at [298, 11] on icon at bounding box center [300, 15] width 10 height 10
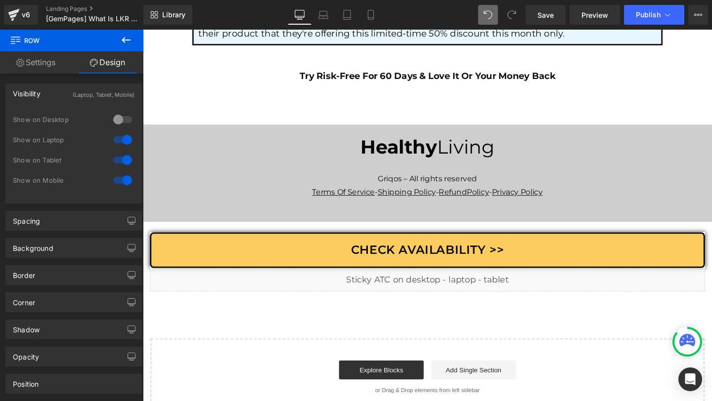
scroll to position [5884, 0]
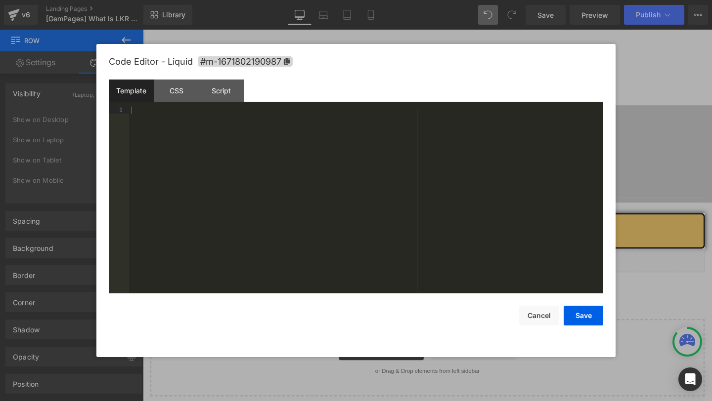
click at [325, 0] on div "Row You are previewing how the will restyle your page. You can not edit Element…" at bounding box center [356, 0] width 712 height 0
click at [237, 88] on div "Script" at bounding box center [221, 91] width 45 height 22
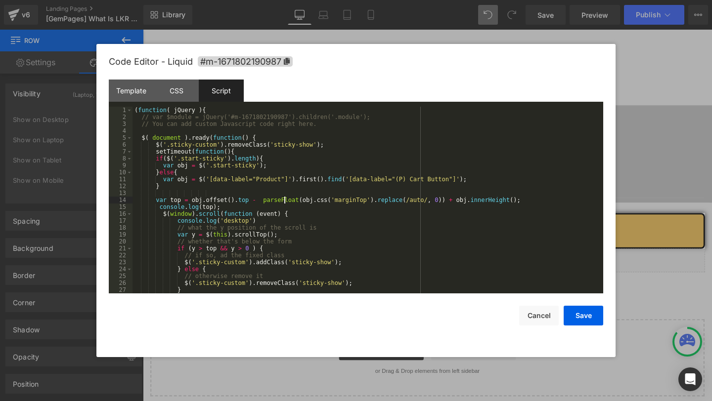
click at [285, 201] on div "( function ( jQuery ) { // var $module = jQuery('#m-1671802190987').children('.…" at bounding box center [365, 207] width 467 height 201
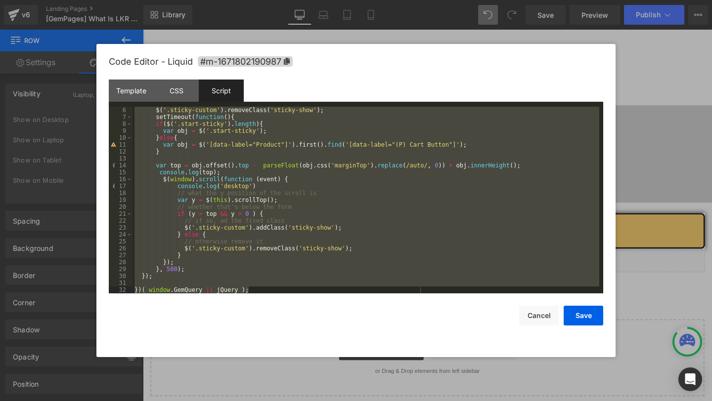
scroll to position [0, 0]
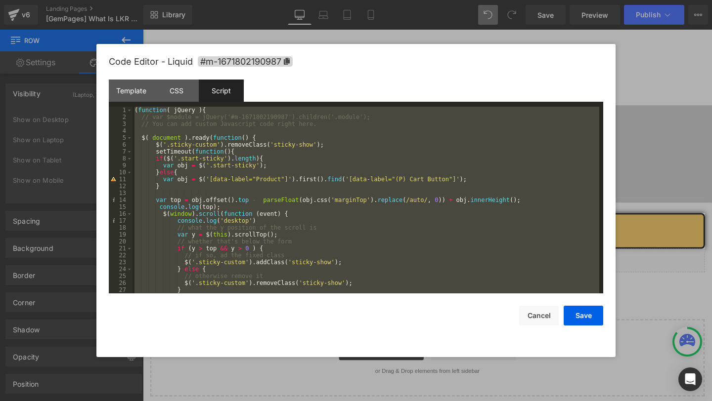
click at [341, 227] on div "( function ( jQuery ) { // var $module = jQuery('#m-1671802190987').children('.…" at bounding box center [365, 207] width 467 height 201
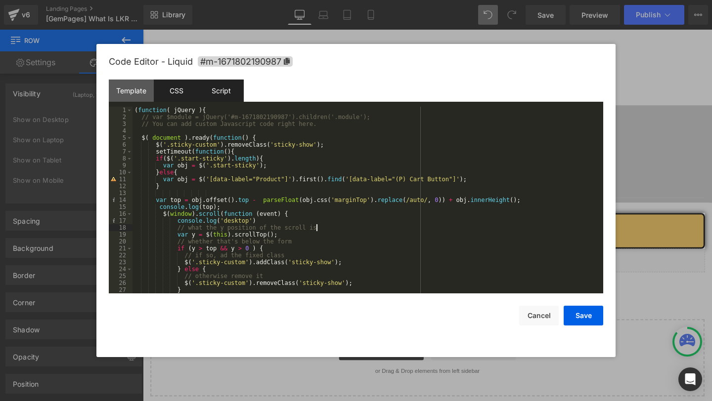
click at [189, 93] on div "CSS" at bounding box center [176, 91] width 45 height 22
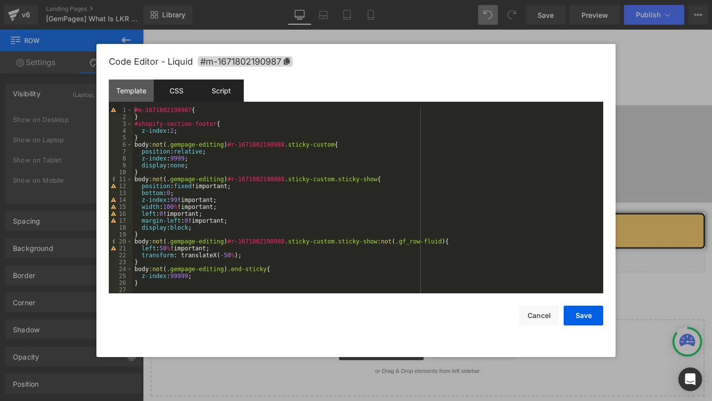
click at [226, 94] on div "Script" at bounding box center [221, 91] width 45 height 22
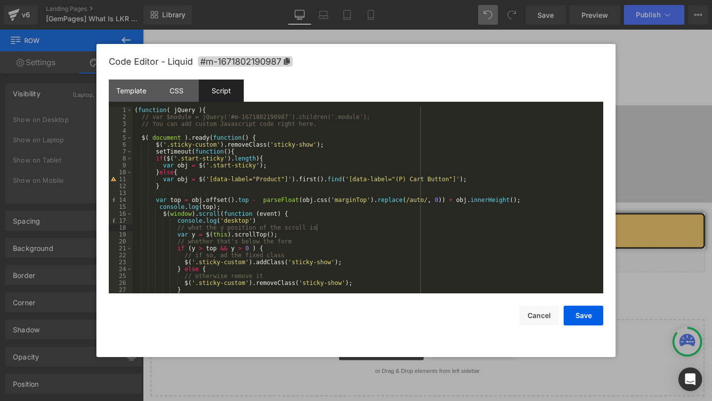
click at [334, 193] on div "( function ( jQuery ) { // var $module = jQuery('#m-1671802190987').children('.…" at bounding box center [365, 207] width 467 height 201
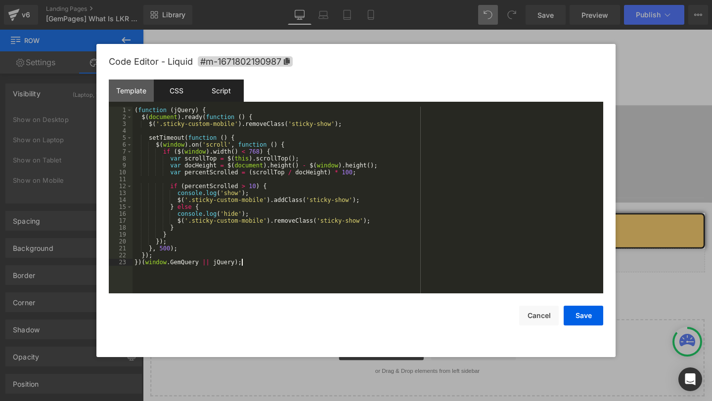
click at [184, 93] on div "CSS" at bounding box center [176, 91] width 45 height 22
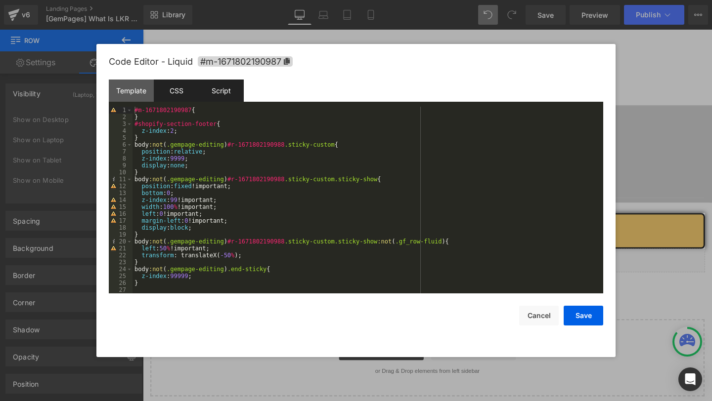
click at [221, 93] on div "Script" at bounding box center [221, 91] width 45 height 22
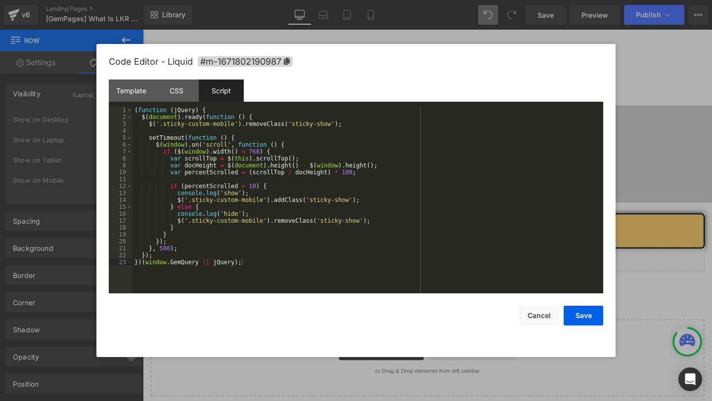
click at [235, 121] on div "( function ( jQuery ) { $ ( document ) . ready ( function ( ) { $ ( '.sticky-cu…" at bounding box center [367, 207] width 470 height 201
click at [234, 124] on div "( function ( jQuery ) { $ ( document ) . ready ( function ( ) { $ ( '.sticky-cu…" at bounding box center [367, 207] width 470 height 201
click at [261, 199] on div "( function ( jQuery ) { $ ( document ) . ready ( function ( ) { $ ( '.sticky-cu…" at bounding box center [367, 207] width 470 height 201
click at [262, 198] on div "( function ( jQuery ) { $ ( document ) . ready ( function ( ) { $ ( '.sticky-cu…" at bounding box center [367, 207] width 470 height 201
click at [262, 218] on div "( function ( jQuery ) { $ ( document ) . ready ( function ( ) { $ ( '.sticky-cu…" at bounding box center [367, 207] width 470 height 201
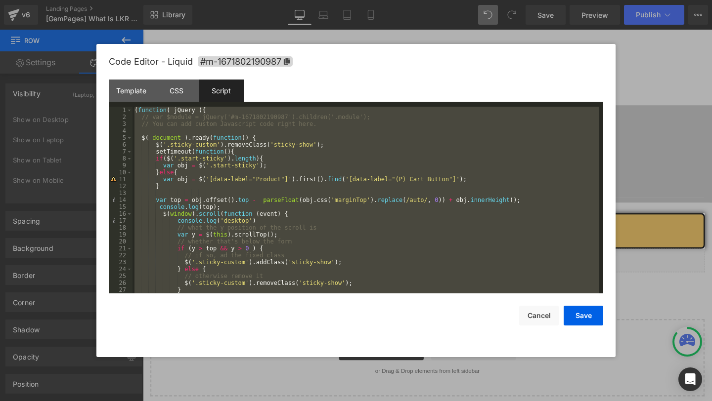
click at [351, 227] on div "( function ( jQuery ) { // var $module = jQuery('#m-1671802190987').children('.…" at bounding box center [365, 207] width 467 height 201
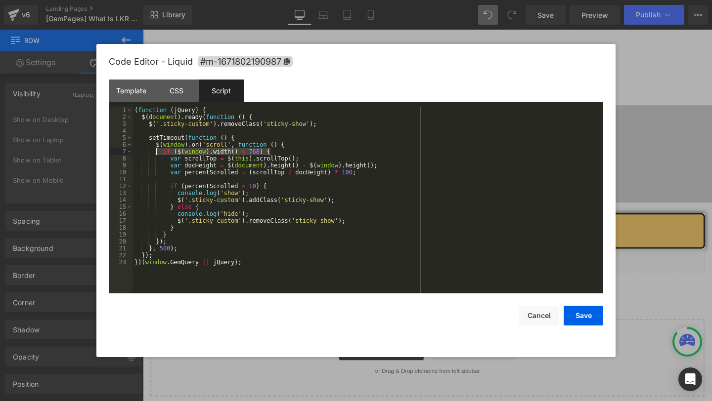
drag, startPoint x: 283, startPoint y: 152, endPoint x: 154, endPoint y: 153, distance: 128.5
click at [154, 153] on div "( function ( jQuery ) { $ ( document ) . ready ( function ( ) { $ ( '.sticky-cu…" at bounding box center [367, 207] width 470 height 201
click at [174, 234] on div "( function ( jQuery ) { $ ( document ) . ready ( function ( ) { $ ( '.sticky-cu…" at bounding box center [367, 207] width 470 height 201
click at [566, 310] on button "Save" at bounding box center [583, 316] width 40 height 20
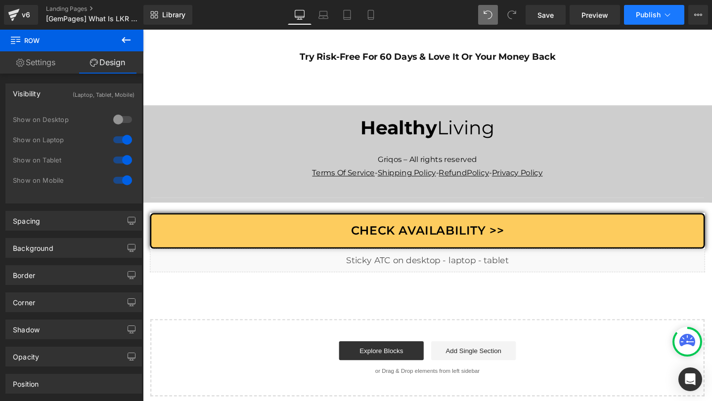
click at [659, 19] on span "Publish" at bounding box center [648, 15] width 25 height 8
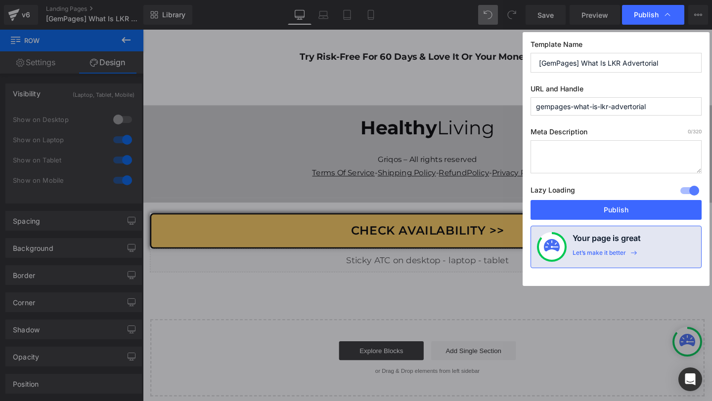
click at [590, 199] on div "Lazy Loading Build Upgrade plan to unlock" at bounding box center [615, 192] width 171 height 16
click at [612, 214] on button "Publish" at bounding box center [615, 210] width 171 height 20
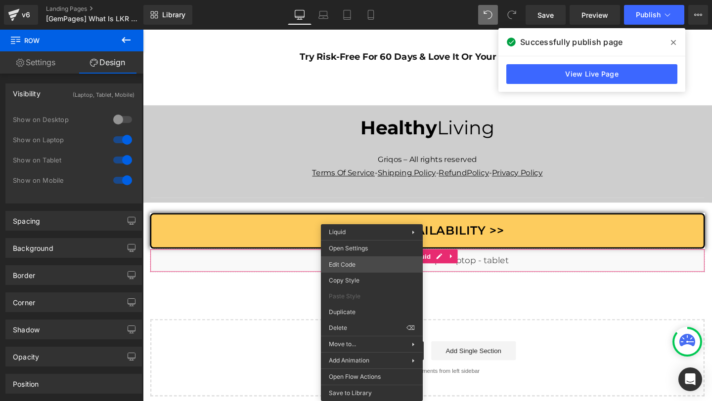
click at [349, 0] on div "Row You are previewing how the will restyle your page. You can not edit Element…" at bounding box center [356, 0] width 712 height 0
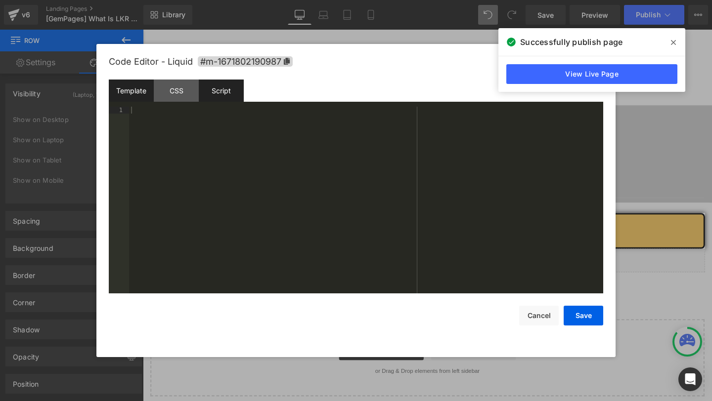
click at [225, 83] on div "Script" at bounding box center [221, 91] width 45 height 22
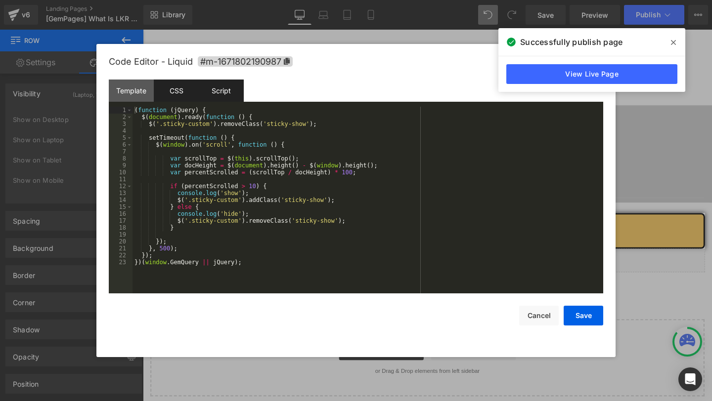
click at [190, 91] on div "CSS" at bounding box center [176, 91] width 45 height 22
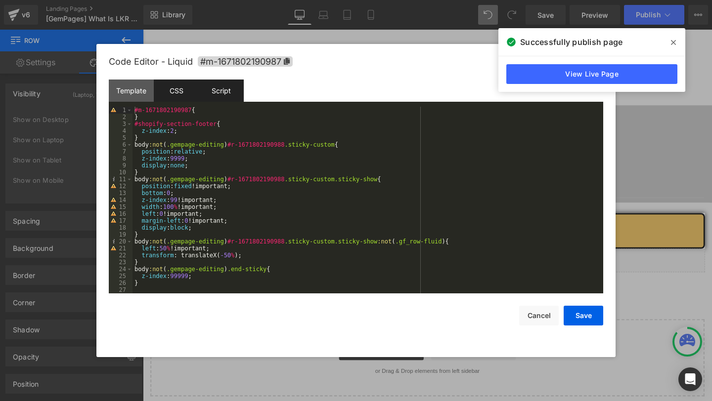
click at [222, 82] on div "Script" at bounding box center [221, 91] width 45 height 22
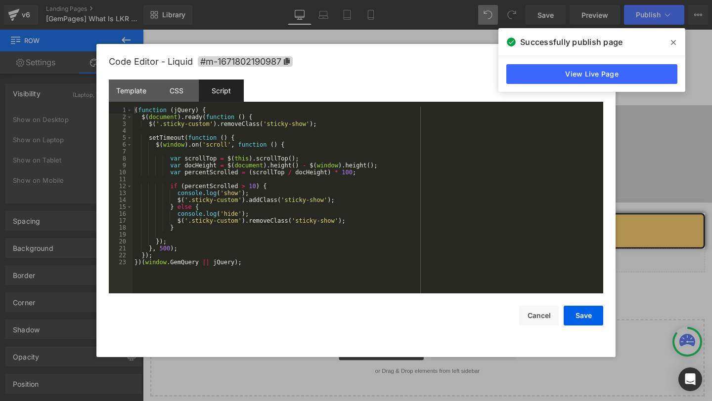
click at [673, 45] on icon at bounding box center [673, 43] width 5 height 8
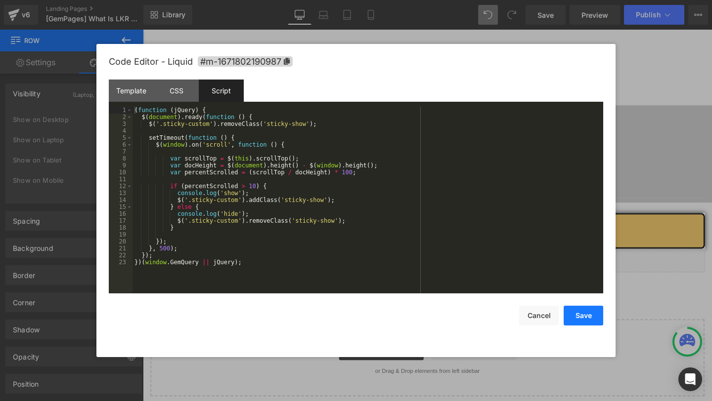
click at [590, 320] on button "Save" at bounding box center [583, 316] width 40 height 20
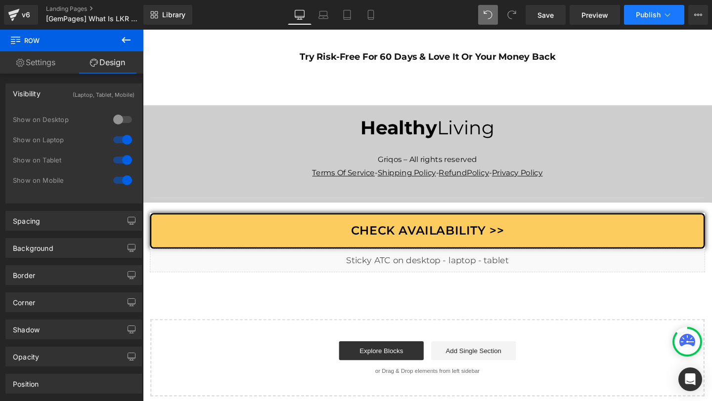
click at [636, 14] on button "Publish" at bounding box center [654, 15] width 60 height 20
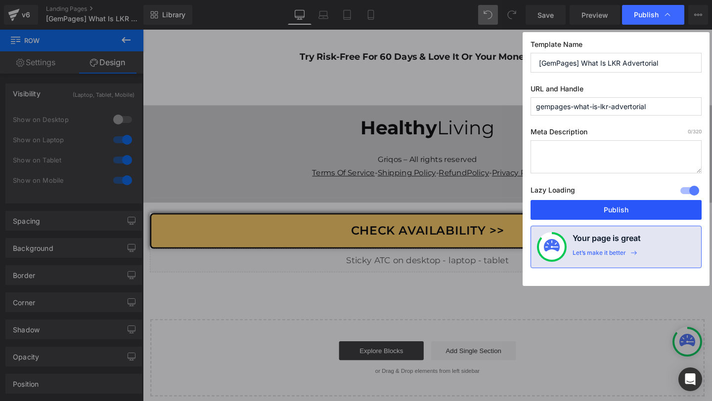
click at [594, 216] on button "Publish" at bounding box center [615, 210] width 171 height 20
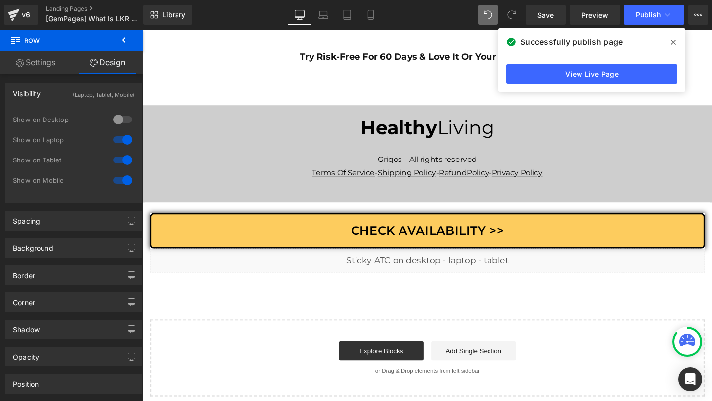
drag, startPoint x: 521, startPoint y: 302, endPoint x: 392, endPoint y: 283, distance: 130.9
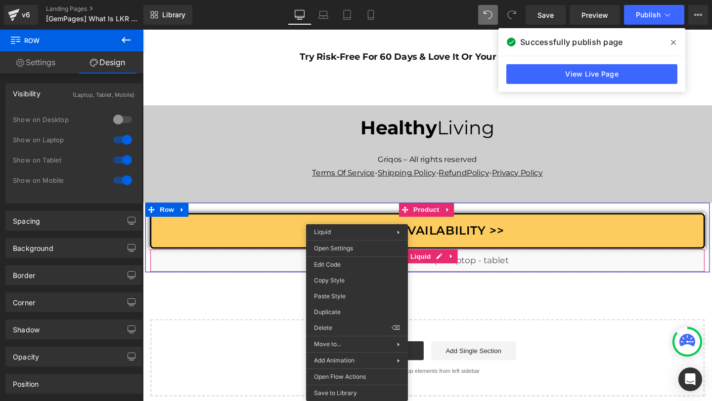
drag, startPoint x: 365, startPoint y: 260, endPoint x: 508, endPoint y: 292, distance: 146.3
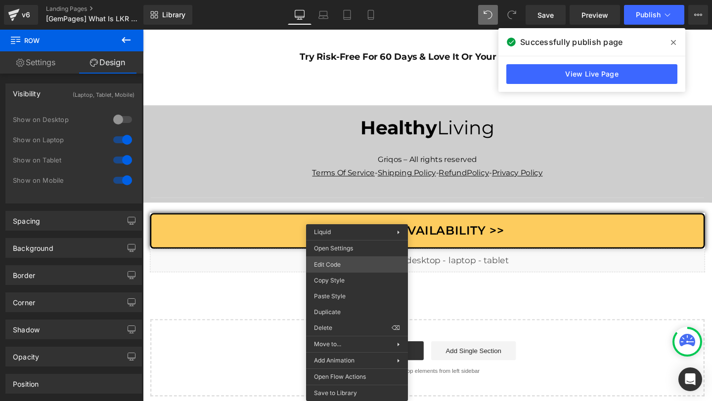
click at [351, 0] on div "Row You are previewing how the will restyle your page. You can not edit Element…" at bounding box center [356, 0] width 712 height 0
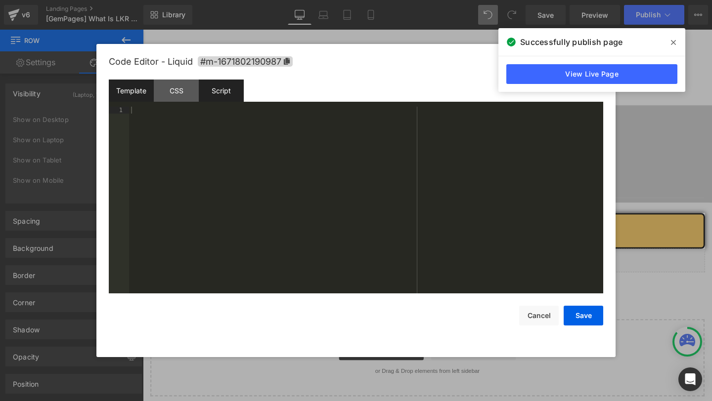
click at [216, 87] on div "Script" at bounding box center [221, 91] width 45 height 22
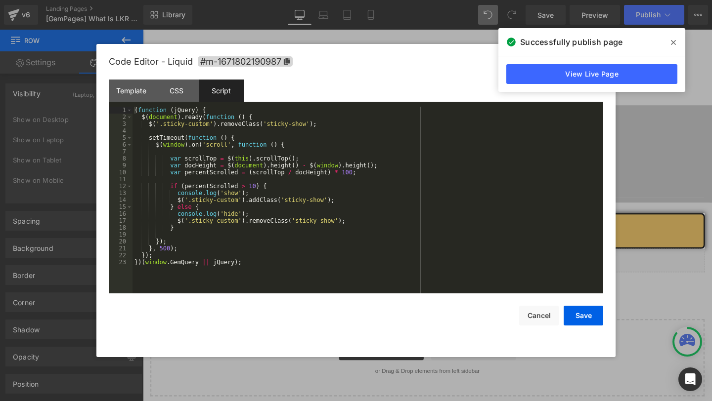
click at [671, 39] on icon at bounding box center [673, 43] width 5 height 8
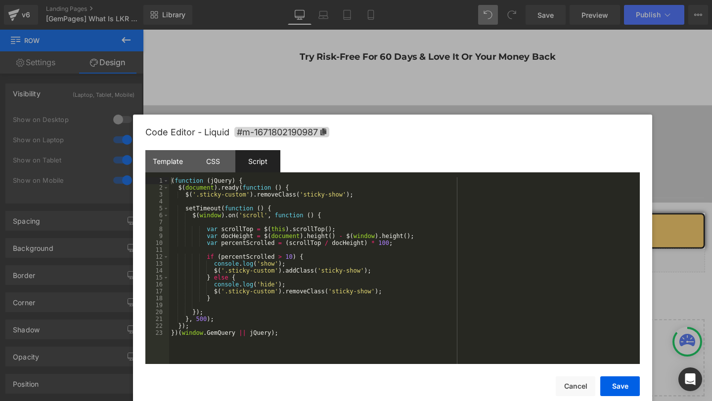
drag, startPoint x: 489, startPoint y: 70, endPoint x: 525, endPoint y: 138, distance: 77.4
click at [525, 138] on div "Code Editor - Liquid #m-1671802190987" at bounding box center [392, 133] width 494 height 36
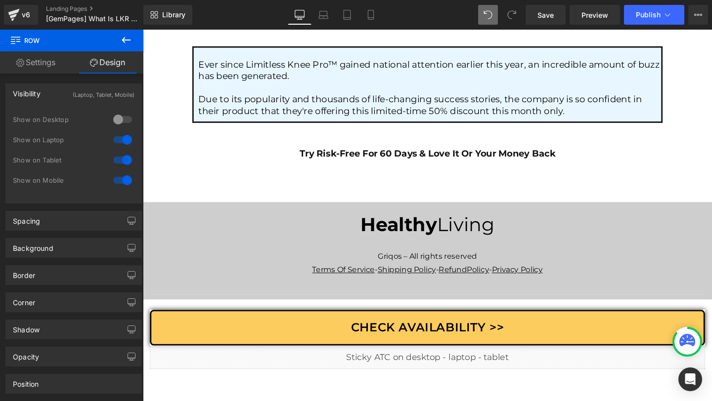
scroll to position [5779, 0]
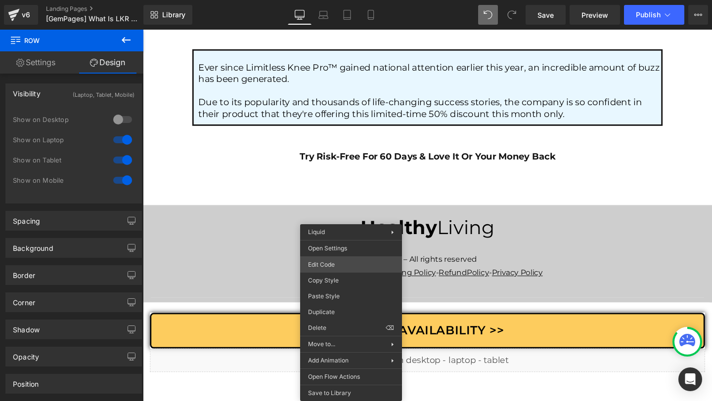
click at [326, 0] on div "Row You are previewing how the will restyle your page. You can not edit Element…" at bounding box center [356, 0] width 712 height 0
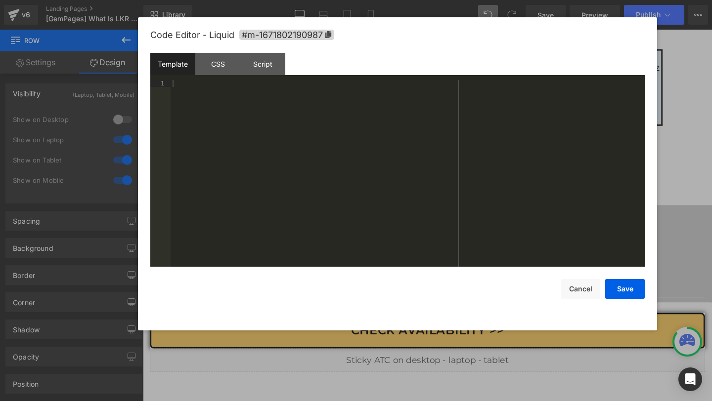
drag, startPoint x: 348, startPoint y: 75, endPoint x: 394, endPoint y: 43, distance: 55.4
click at [393, 46] on div "Code Editor - Liquid #m-1671802190987" at bounding box center [397, 35] width 494 height 36
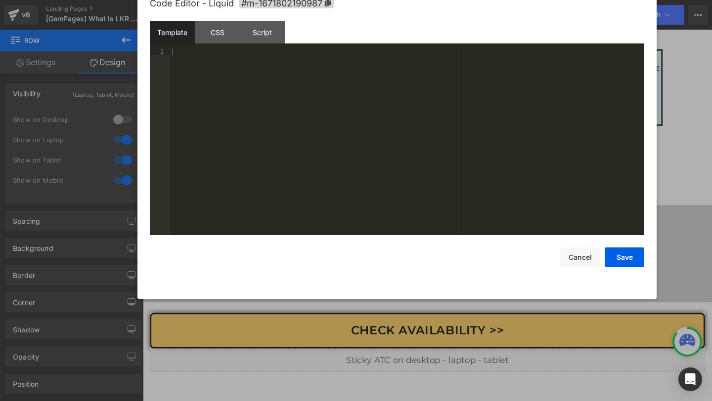
drag, startPoint x: 381, startPoint y: 47, endPoint x: 375, endPoint y: 19, distance: 29.3
click at [375, 19] on div "Code Editor - Liquid #m-1671802190987" at bounding box center [397, 4] width 494 height 36
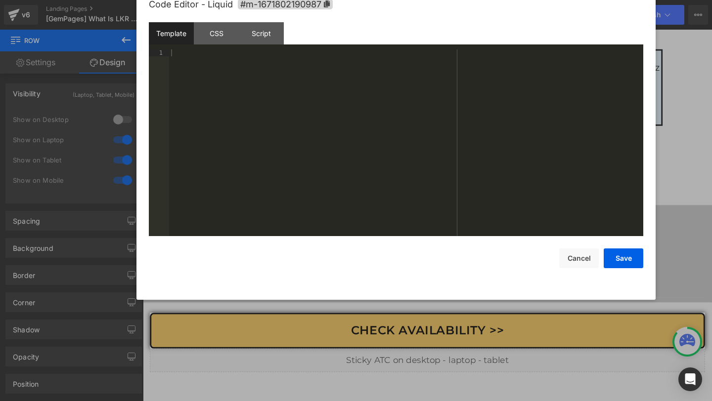
click at [261, 46] on div "Template CSS Script Data" at bounding box center [396, 35] width 494 height 27
click at [262, 39] on div "Script" at bounding box center [261, 33] width 45 height 22
